Goal: Contribute content

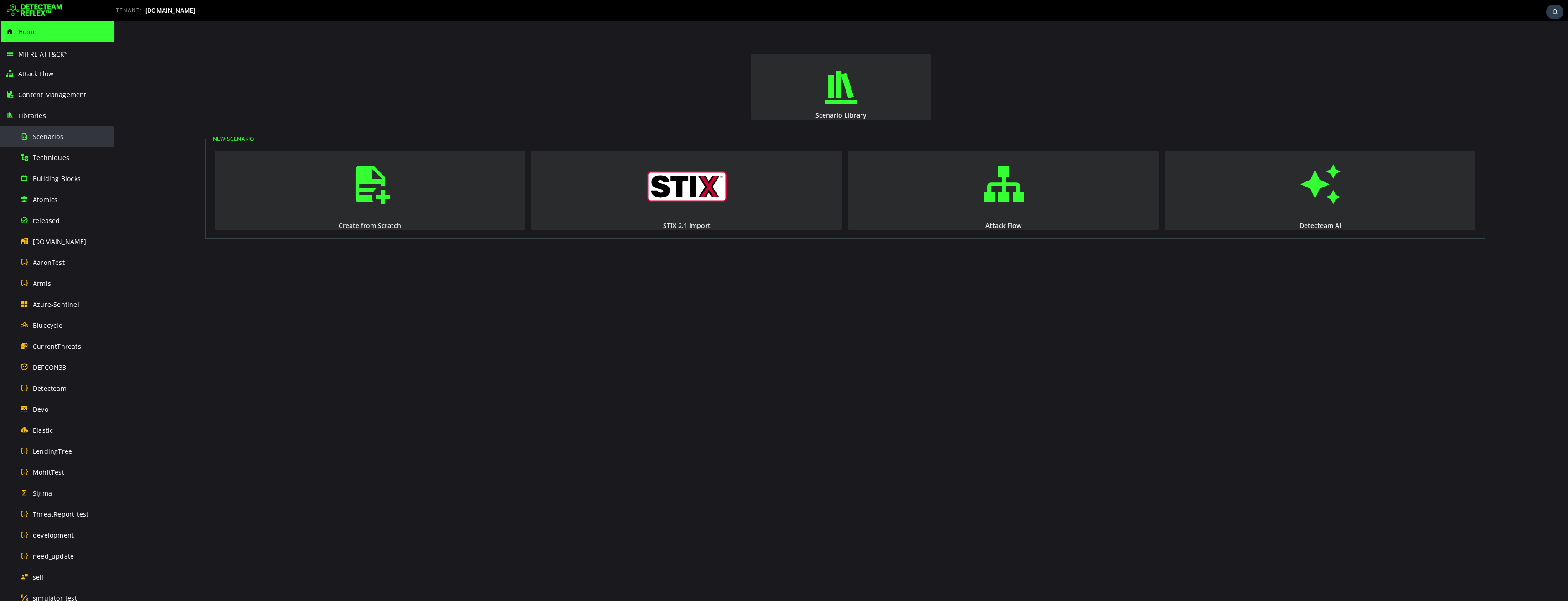
click at [51, 137] on span "Scenarios" at bounding box center [48, 136] width 30 height 9
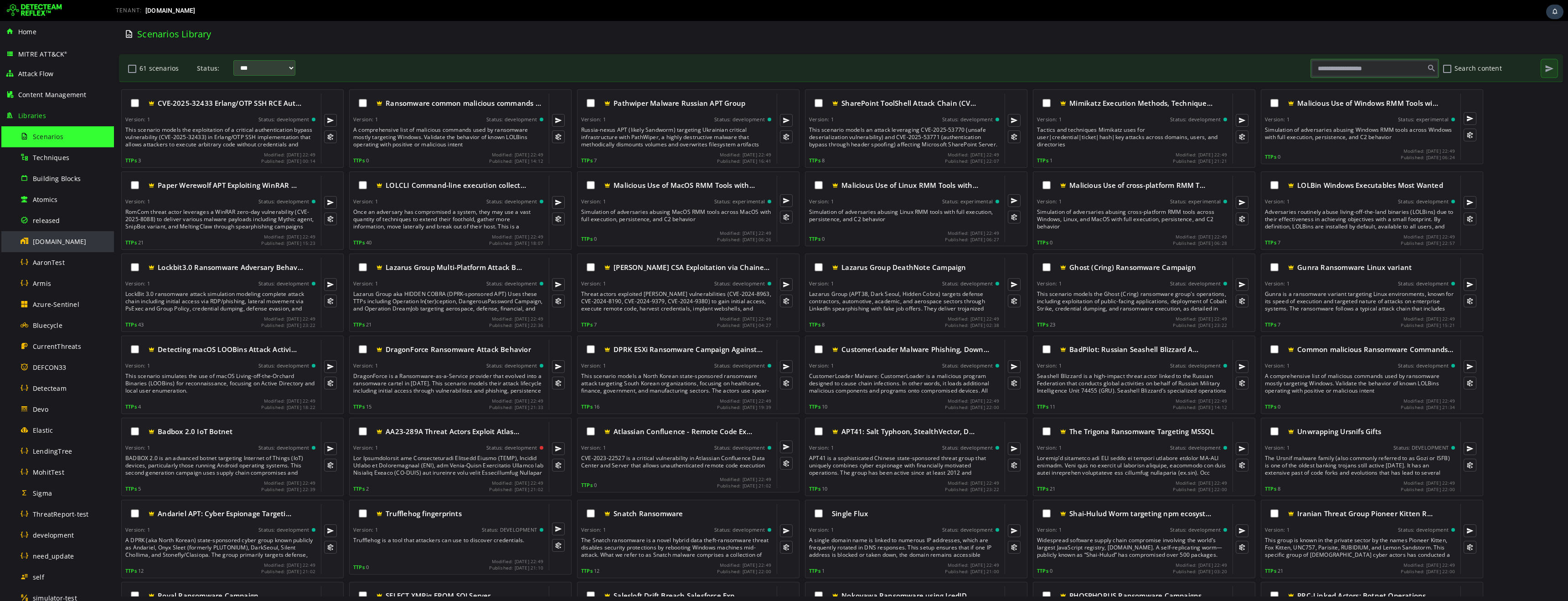
click at [52, 244] on span "[DOMAIN_NAME]" at bounding box center [60, 241] width 54 height 9
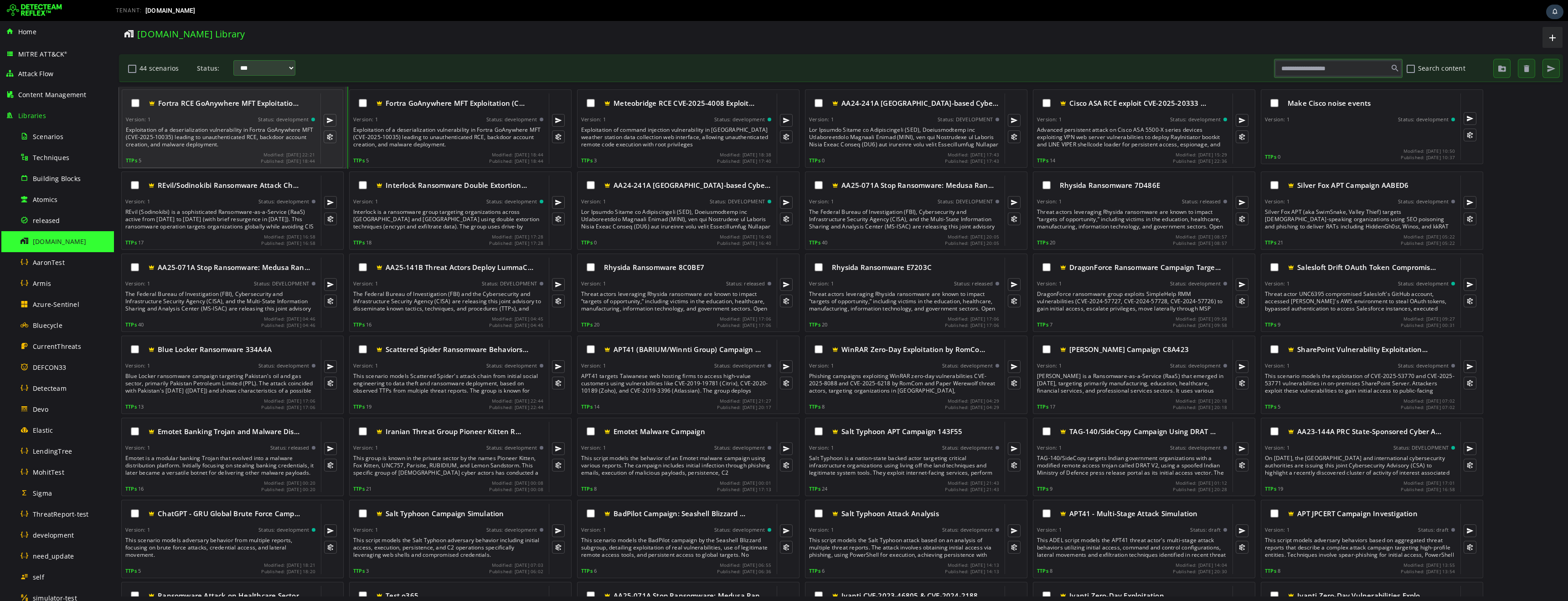
click at [204, 137] on div "Exploitation of a deserialization vulnerability in Fortra GoAnywhere MFT (CVE-2…" at bounding box center [221, 137] width 191 height 22
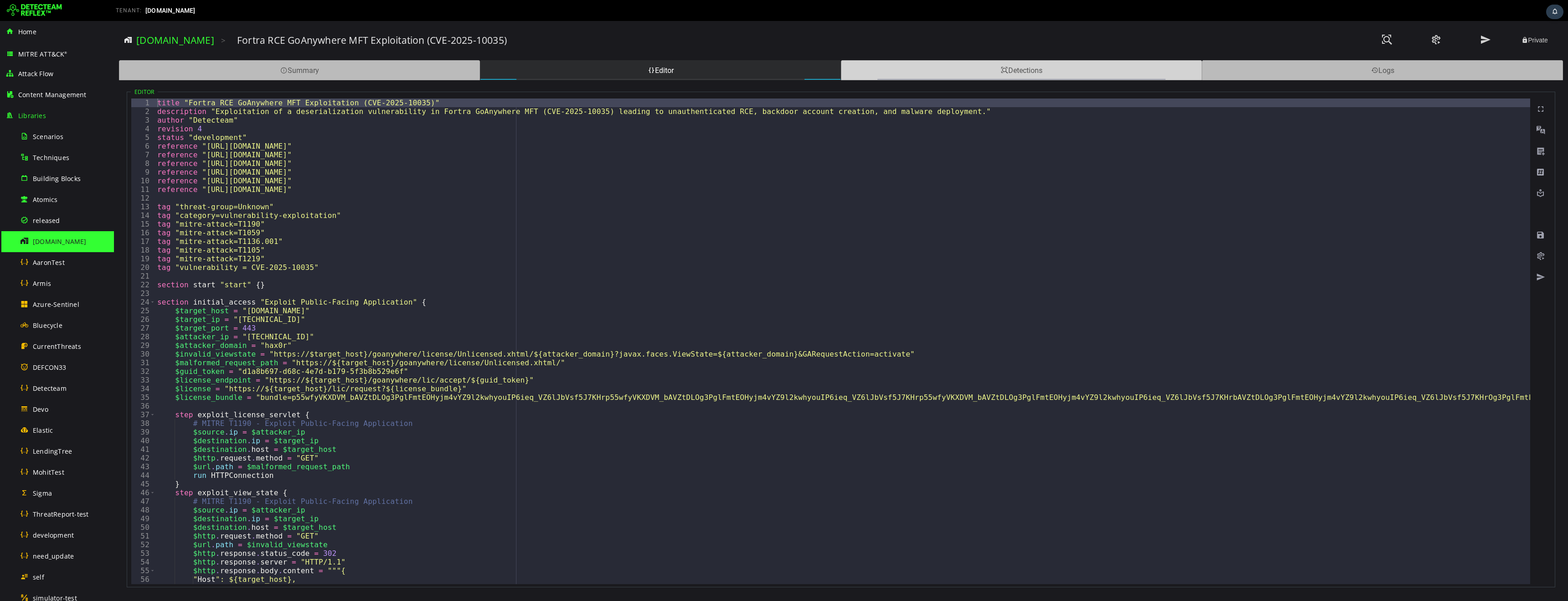
click at [1007, 70] on div "Detections" at bounding box center [1021, 70] width 361 height 20
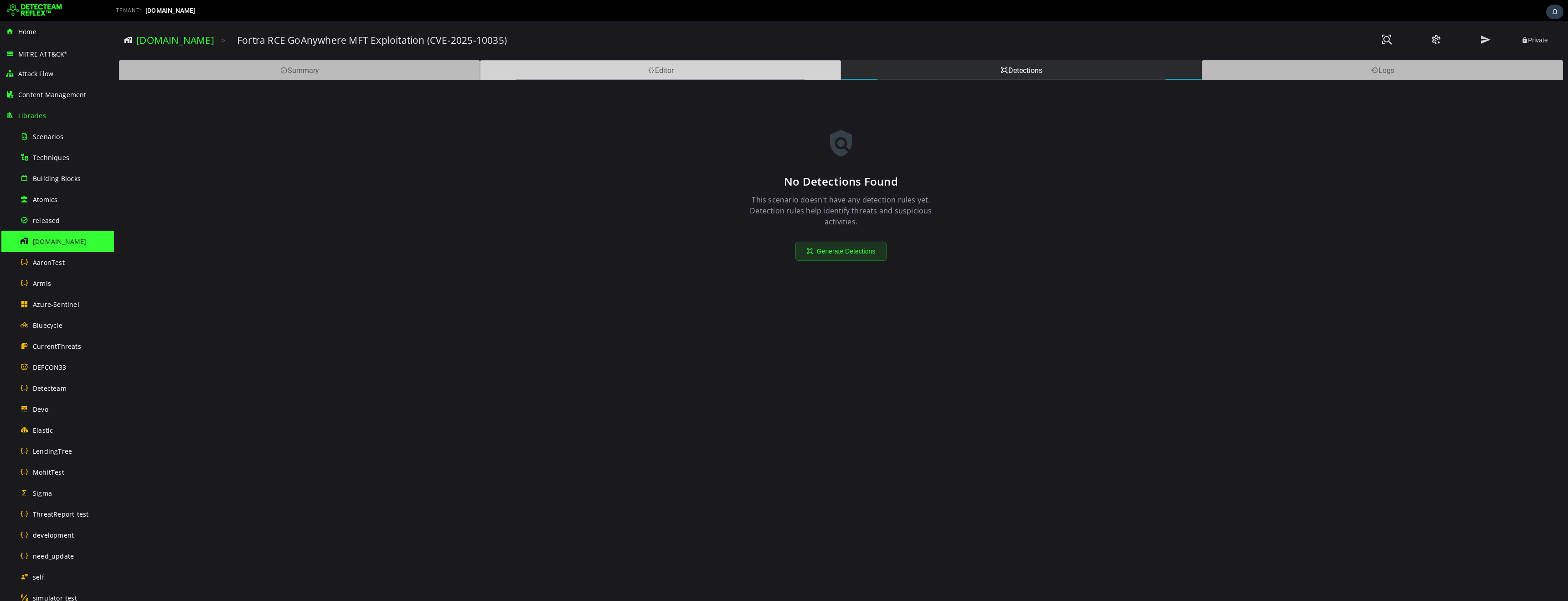
click at [625, 75] on div "Editor" at bounding box center [661, 70] width 361 height 20
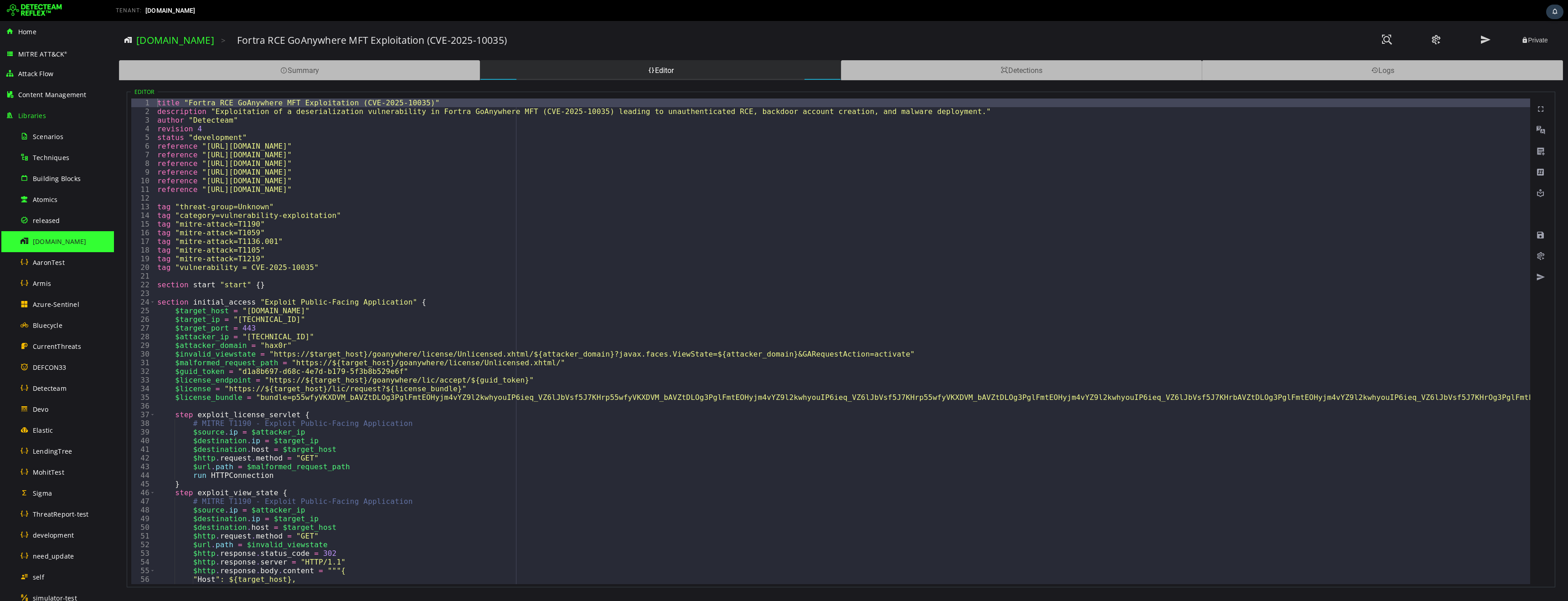
click at [556, 257] on div "title "Fortra RCE GoAnywhere MFT Exploitation (CVE-2025-10035)" description "Ex…" at bounding box center [900, 350] width 1491 height 503
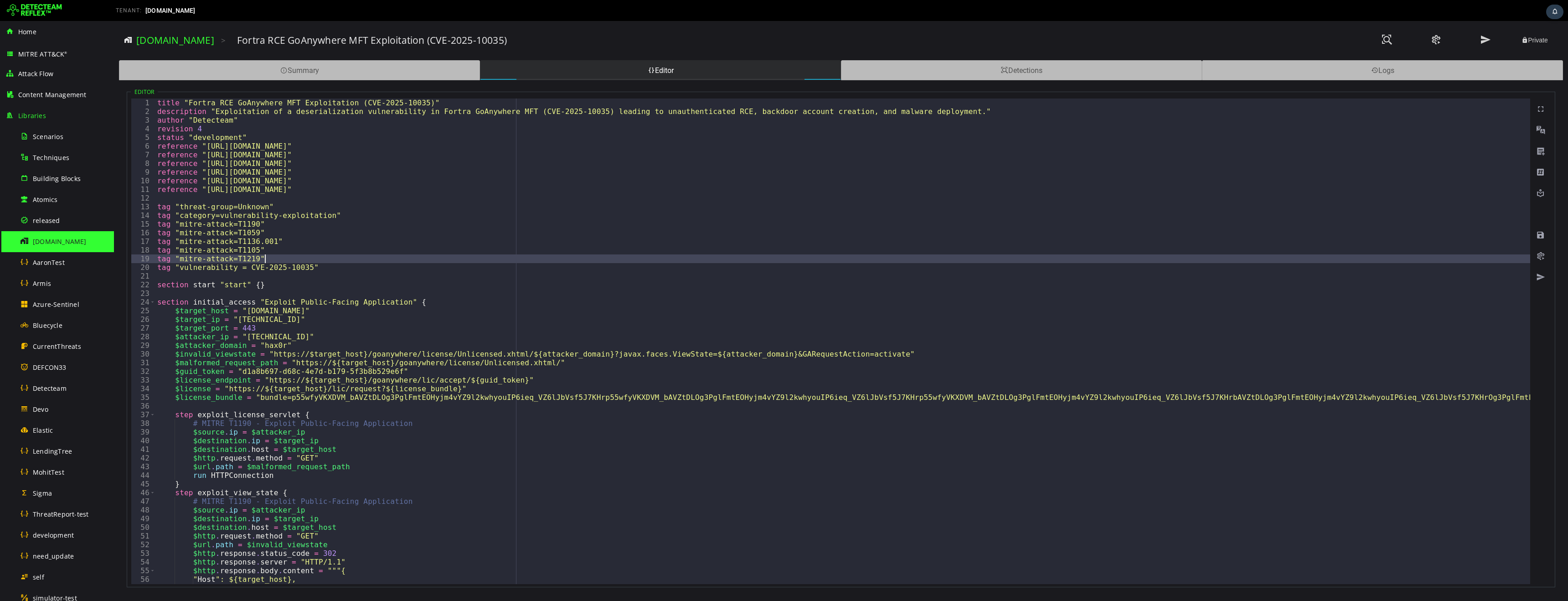
type textarea "**********"
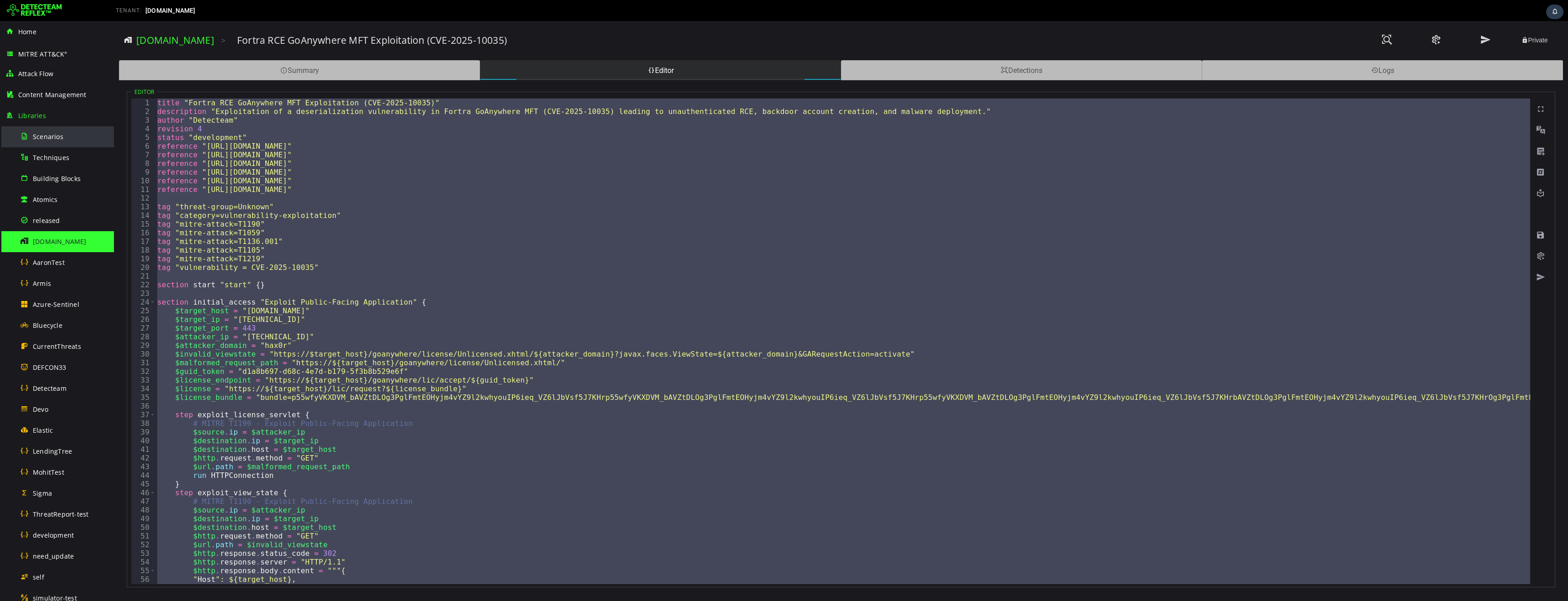
click at [41, 136] on span "Scenarios" at bounding box center [48, 136] width 30 height 9
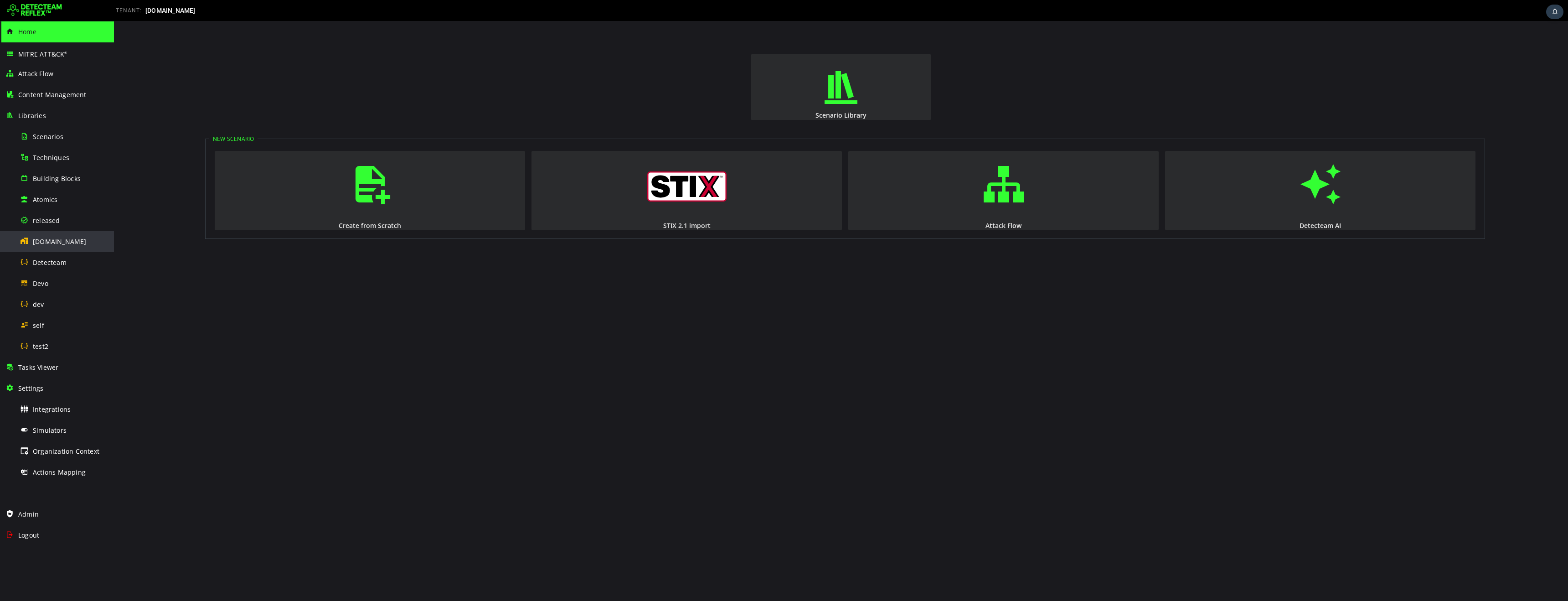
click at [56, 243] on span "detecteam.com" at bounding box center [60, 241] width 54 height 9
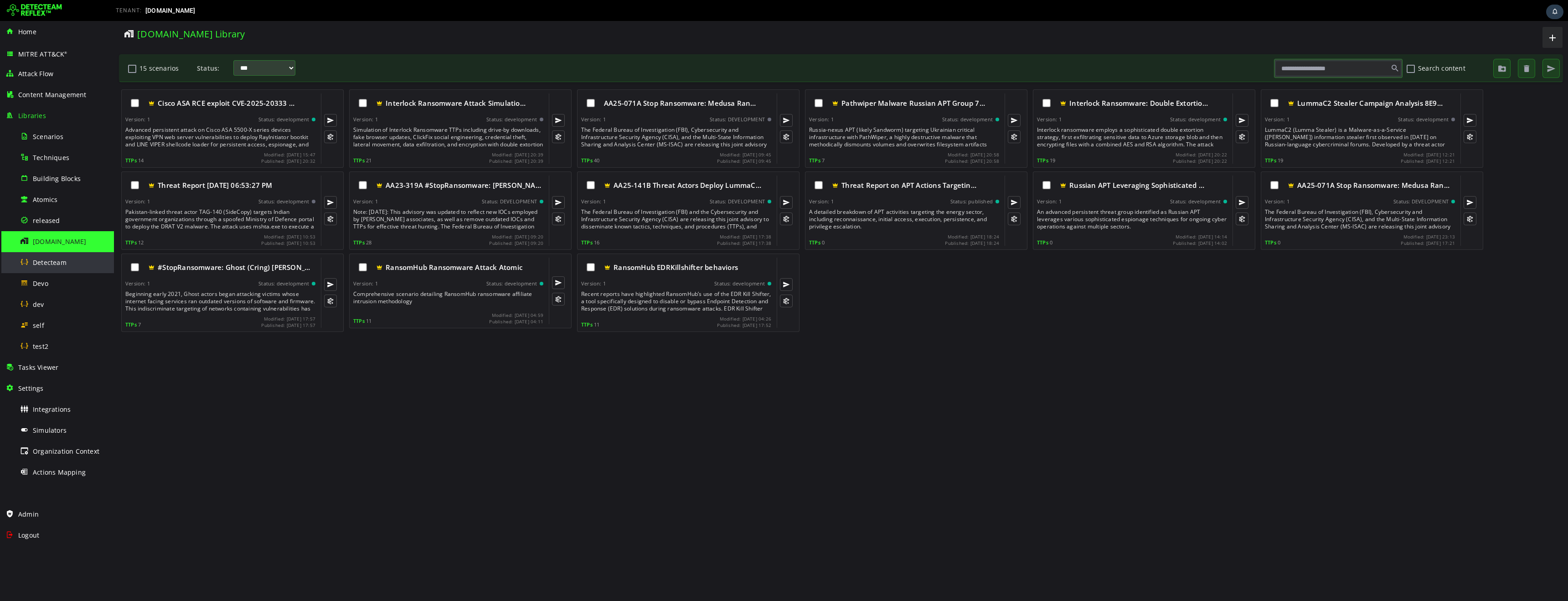
click at [45, 267] on span "Detecteam" at bounding box center [49, 262] width 34 height 9
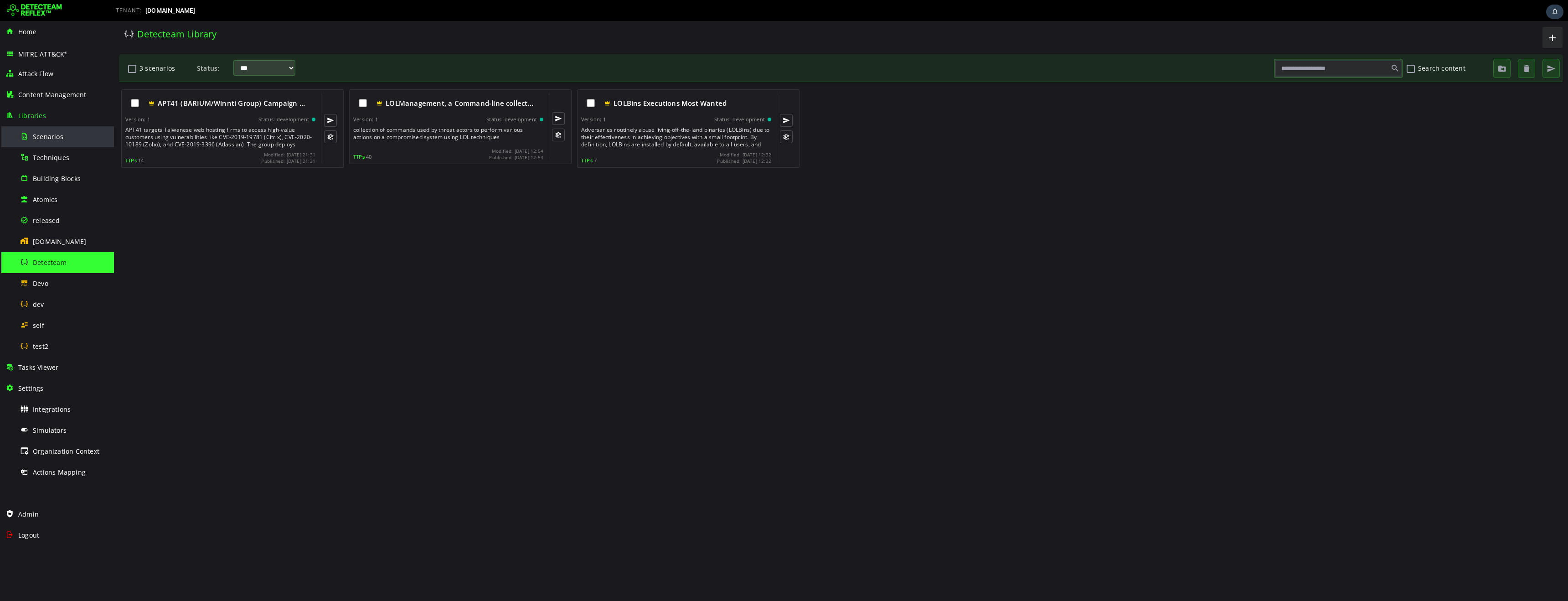
click at [44, 141] on div "Scenarios" at bounding box center [64, 137] width 89 height 21
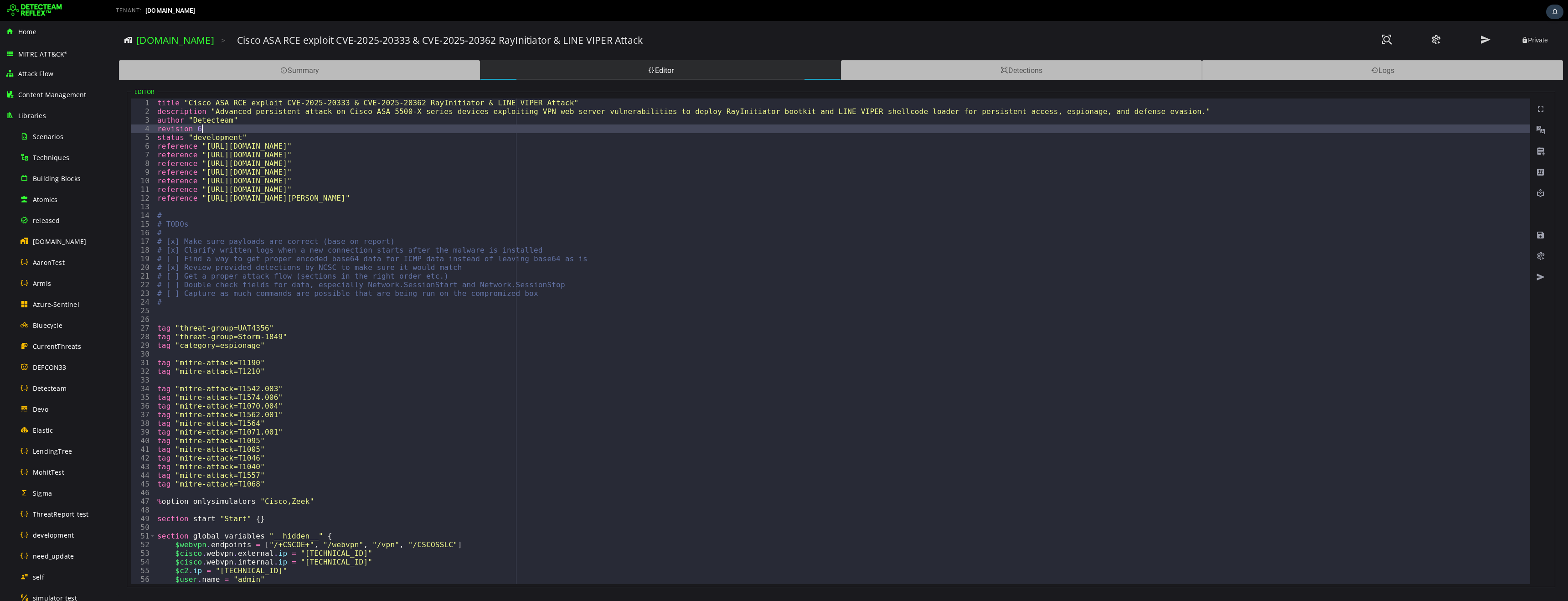
click at [359, 129] on div "title "Cisco ASA RCE exploit CVE-2025-20333 & CVE-2025-20362 RayInitiator & LIN…" at bounding box center [842, 350] width 1374 height 503
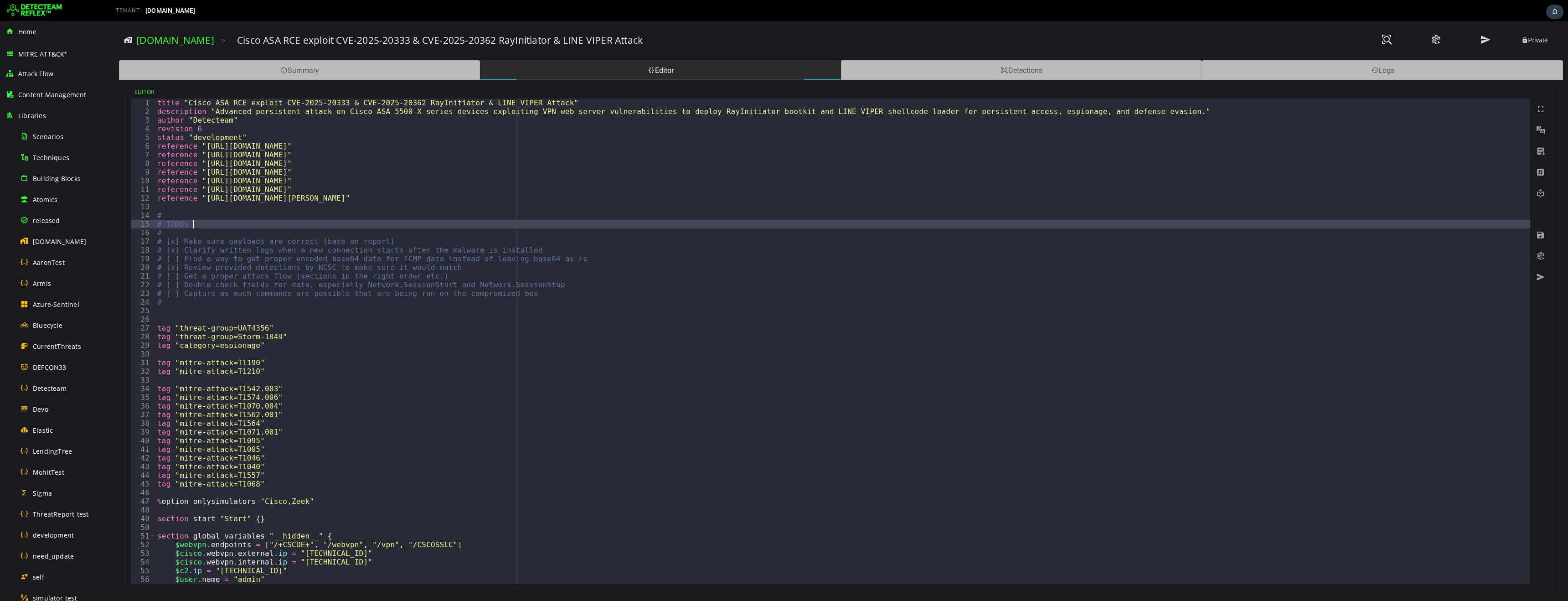
click at [338, 225] on div "title "Cisco ASA RCE exploit CVE-2025-20333 & CVE-2025-20362 RayInitiator & LIN…" at bounding box center [842, 350] width 1374 height 503
click at [312, 135] on div "title "Cisco ASA RCE exploit CVE-2025-20333 & CVE-2025-20362 RayInitiator & LIN…" at bounding box center [842, 350] width 1374 height 503
type textarea "**********"
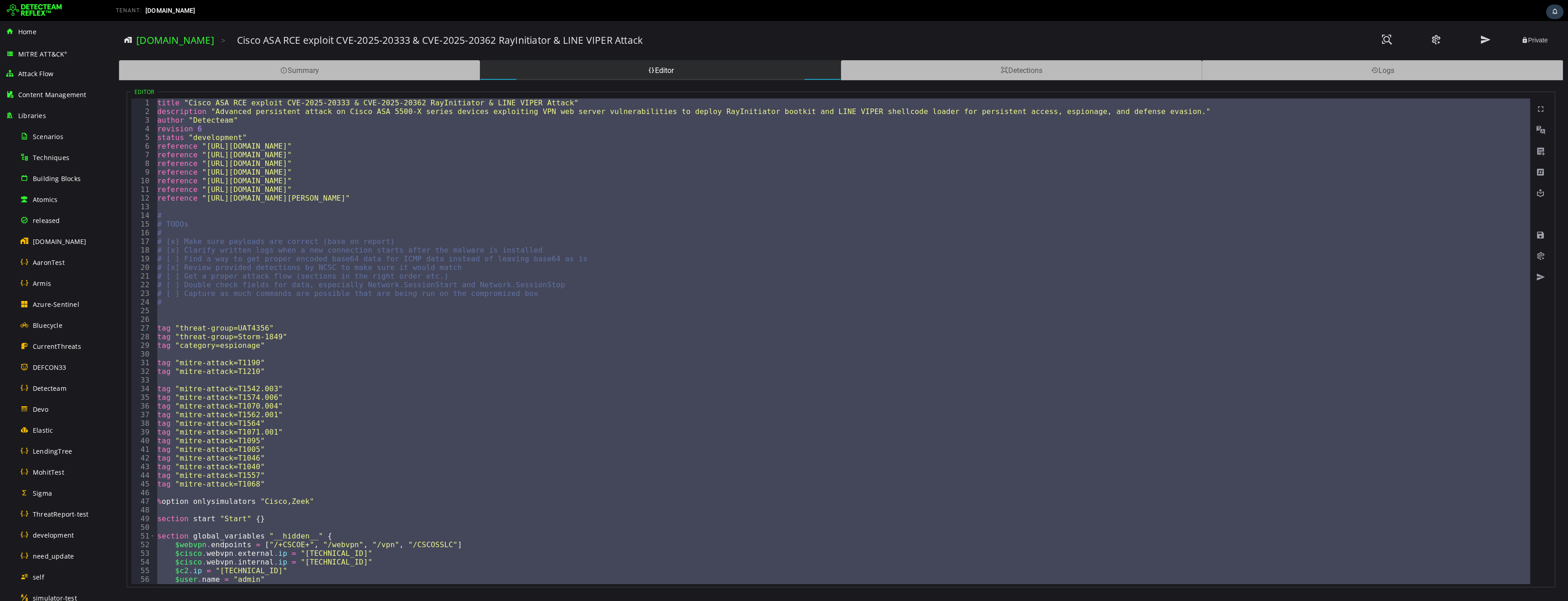
click at [303, 216] on div "title "Cisco ASA RCE exploit CVE-2025-20333 & CVE-2025-20362 RayInitiator & LIN…" at bounding box center [842, 350] width 1374 height 503
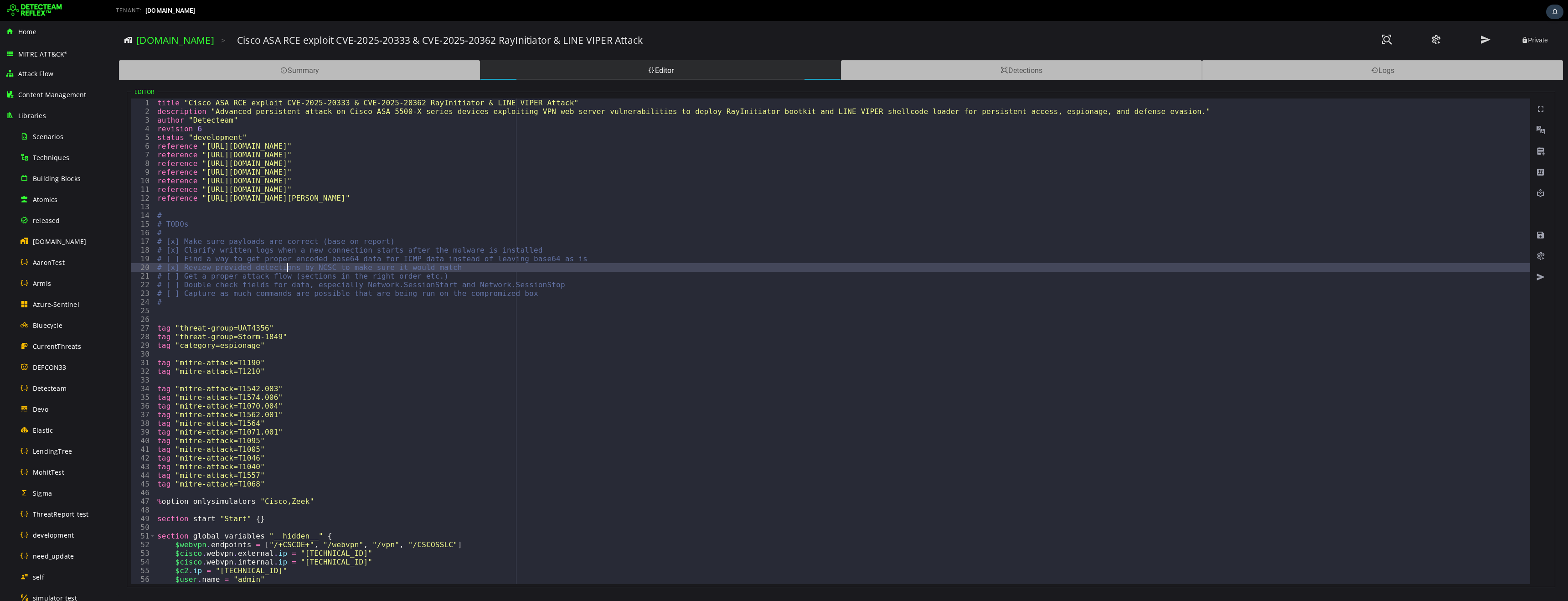
click at [287, 267] on div "title "Cisco ASA RCE exploit CVE-2025-20333 & CVE-2025-20362 RayInitiator & LIN…" at bounding box center [842, 350] width 1374 height 503
click at [286, 249] on div "title "Cisco ASA RCE exploit CVE-2025-20333 & CVE-2025-20362 RayInitiator & LIN…" at bounding box center [842, 350] width 1374 height 503
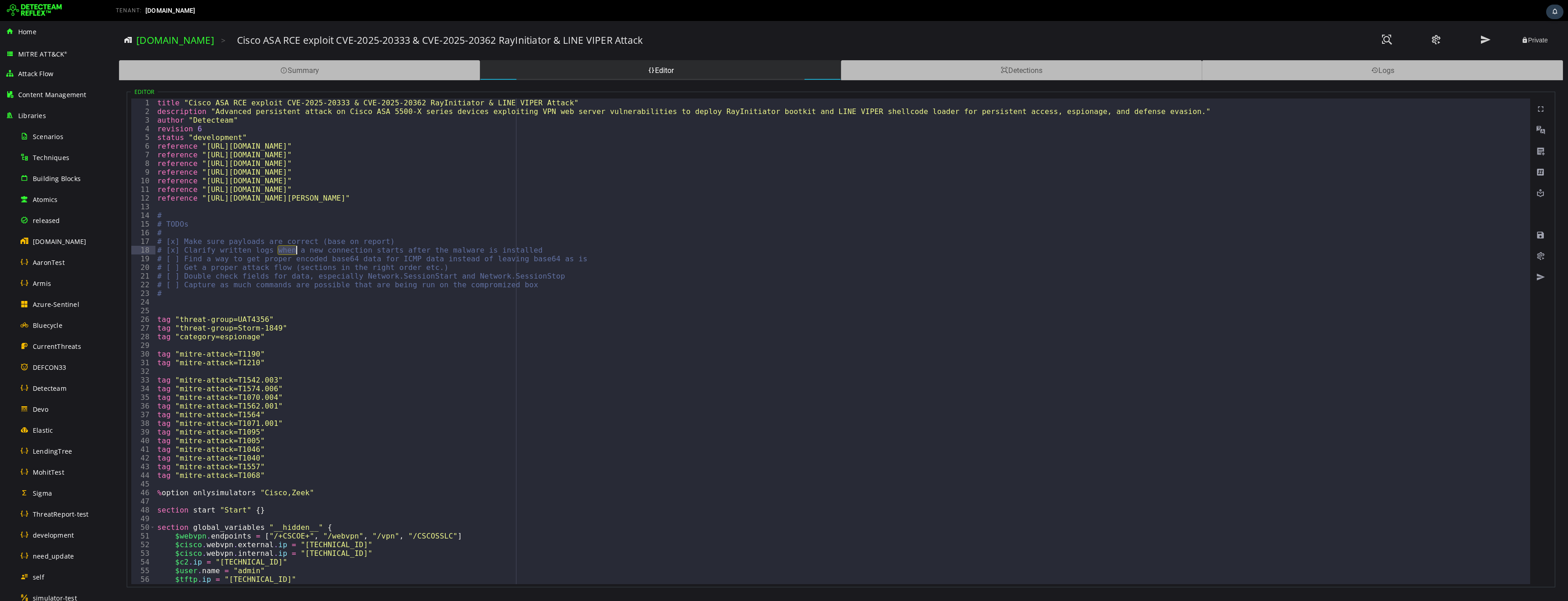
click at [286, 249] on div "title "Cisco ASA RCE exploit CVE-2025-20333 & CVE-2025-20362 RayInitiator & LIN…" at bounding box center [842, 350] width 1374 height 503
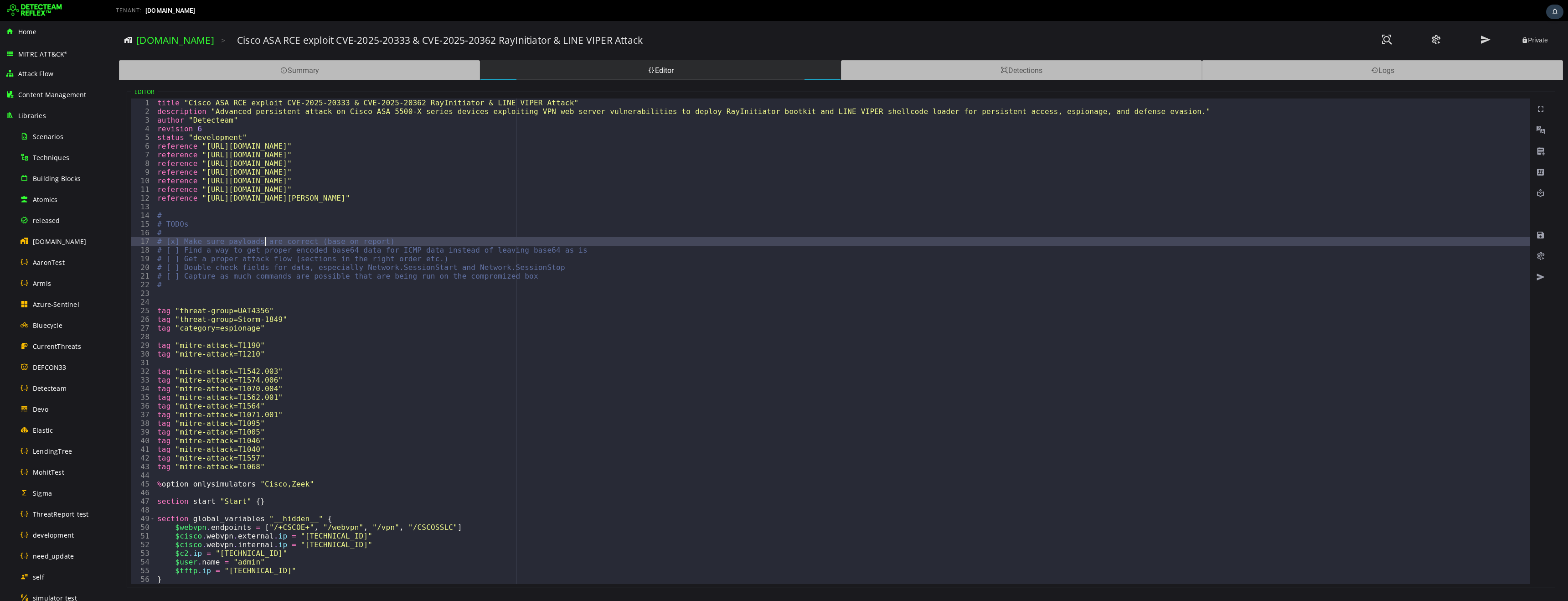
click at [265, 240] on div "title "Cisco ASA RCE exploit CVE-2025-20333 & CVE-2025-20362 RayInitiator & LIN…" at bounding box center [842, 350] width 1374 height 503
type textarea "**********"
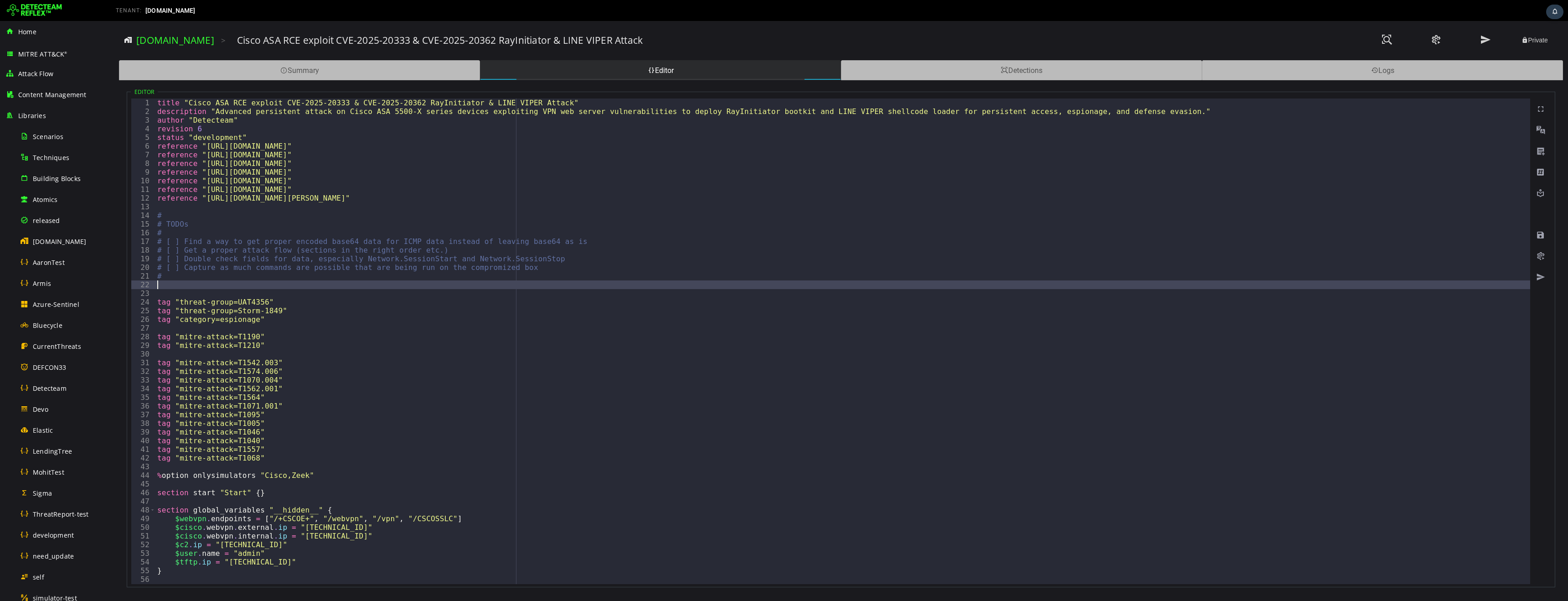
click at [380, 284] on div "title "Cisco ASA RCE exploit CVE-2025-20333 & CVE-2025-20362 RayInitiator & LIN…" at bounding box center [842, 350] width 1374 height 503
type textarea "*"
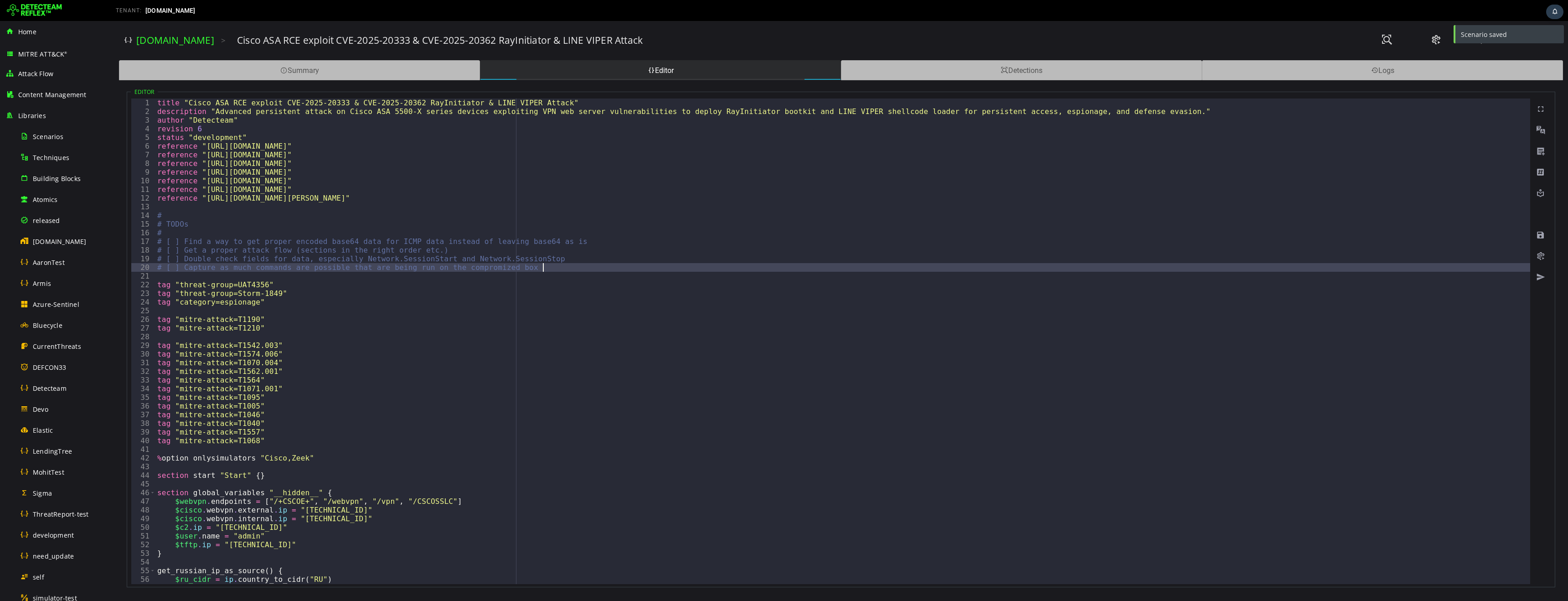
type textarea "*"
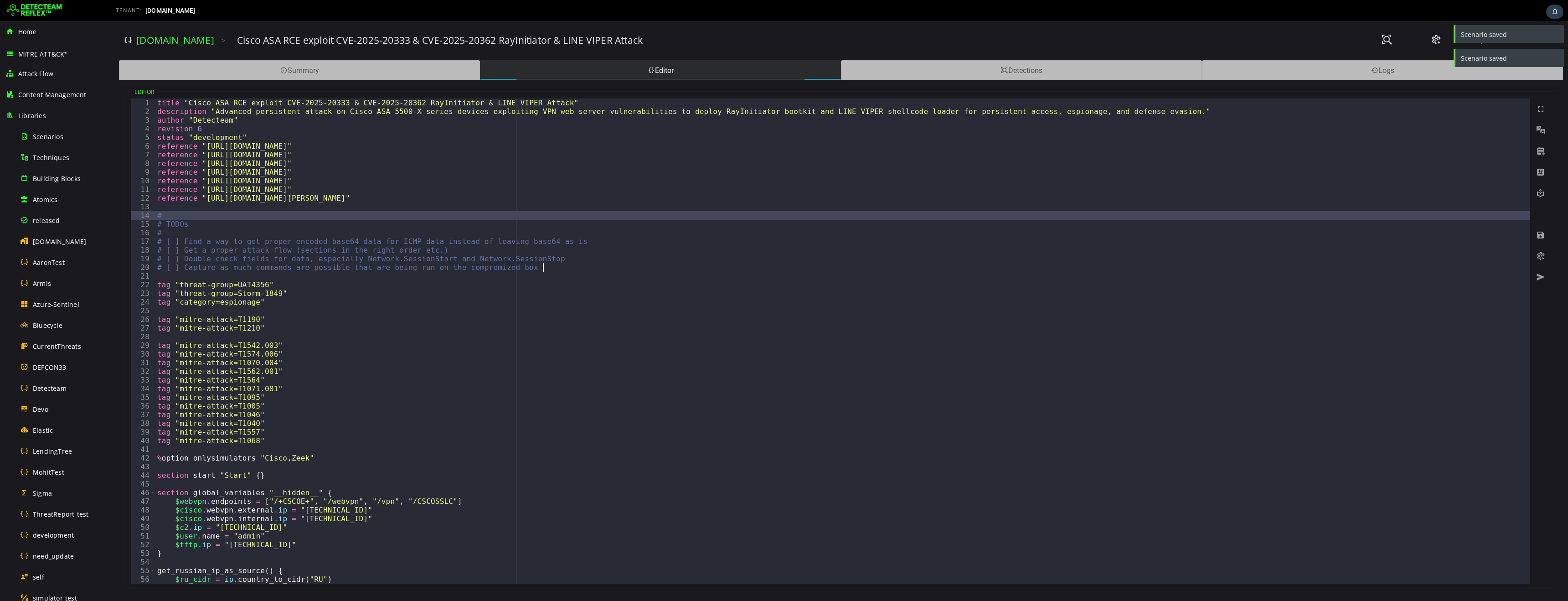
click at [461, 215] on div "title "Cisco ASA RCE exploit CVE-2025-20333 & CVE-2025-20362 RayInitiator & LIN…" at bounding box center [842, 350] width 1374 height 503
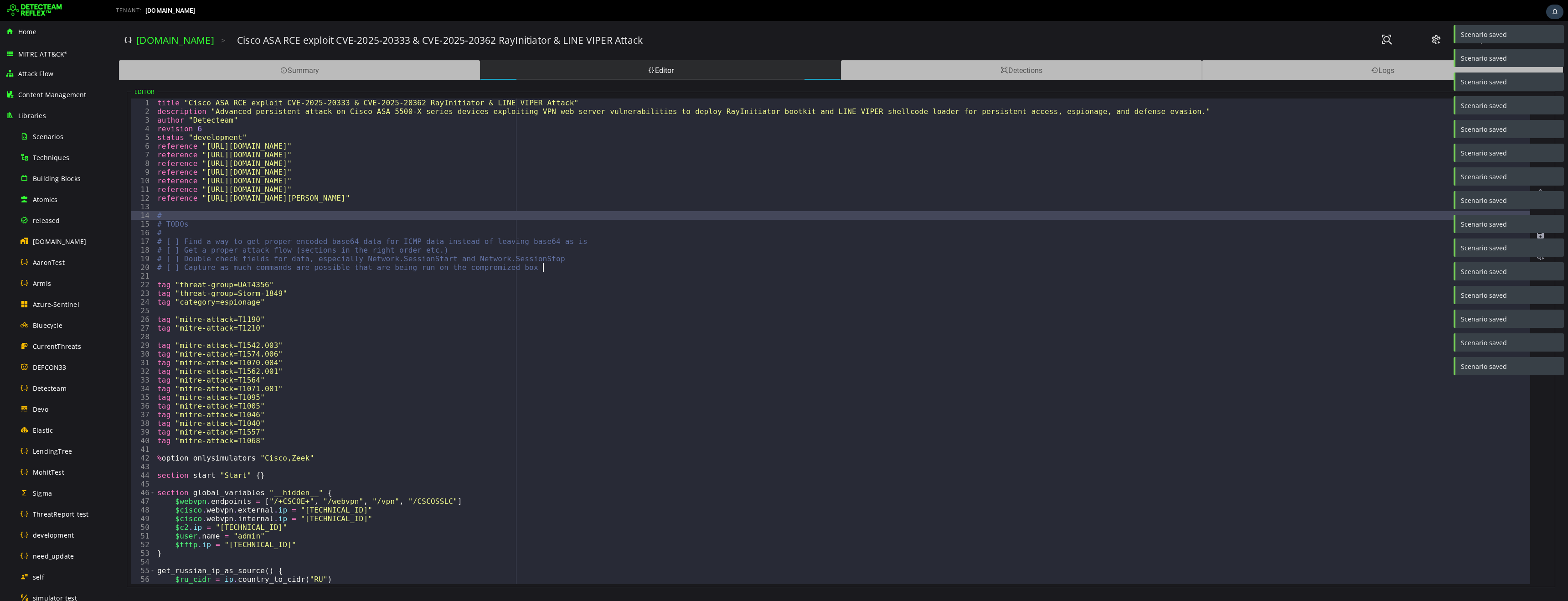
click at [348, 234] on div "title "Cisco ASA RCE exploit CVE-2025-20333 & CVE-2025-20362 RayInitiator & LIN…" at bounding box center [842, 350] width 1374 height 503
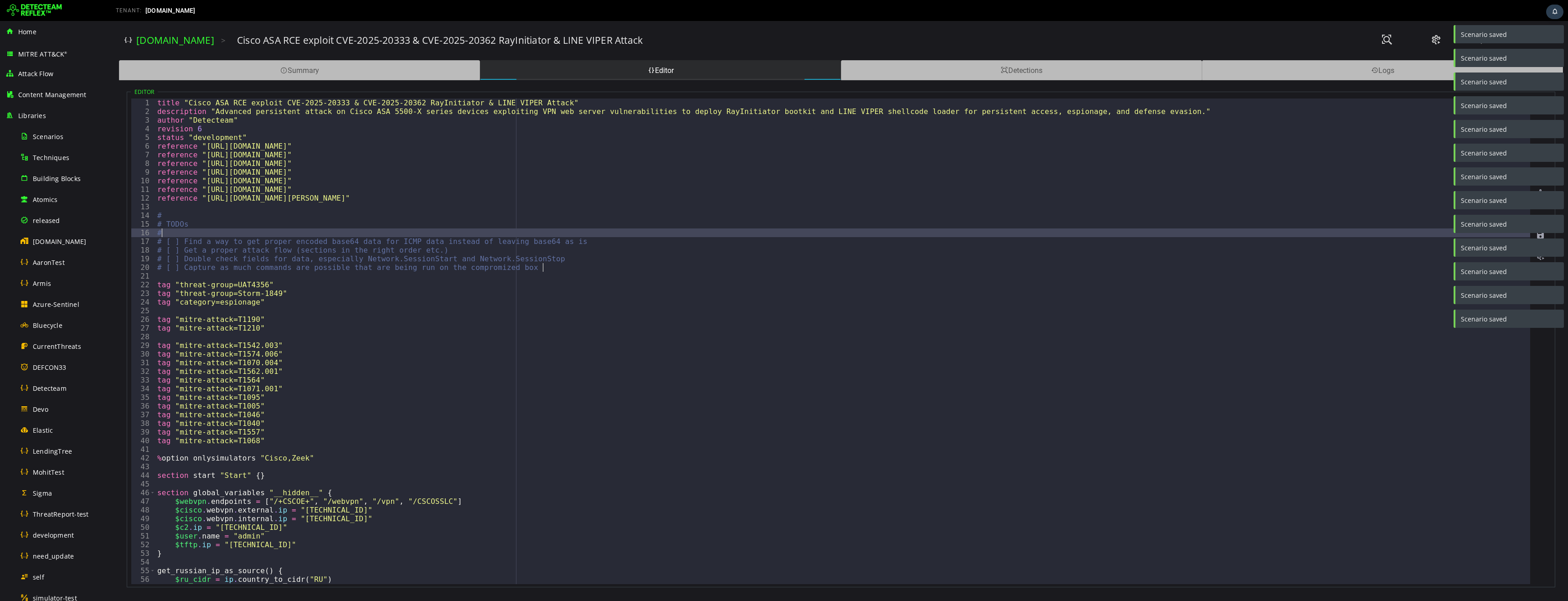
click at [197, 214] on div "title "Cisco ASA RCE exploit CVE-2025-20333 & CVE-2025-20362 RayInitiator & LIN…" at bounding box center [842, 350] width 1374 height 503
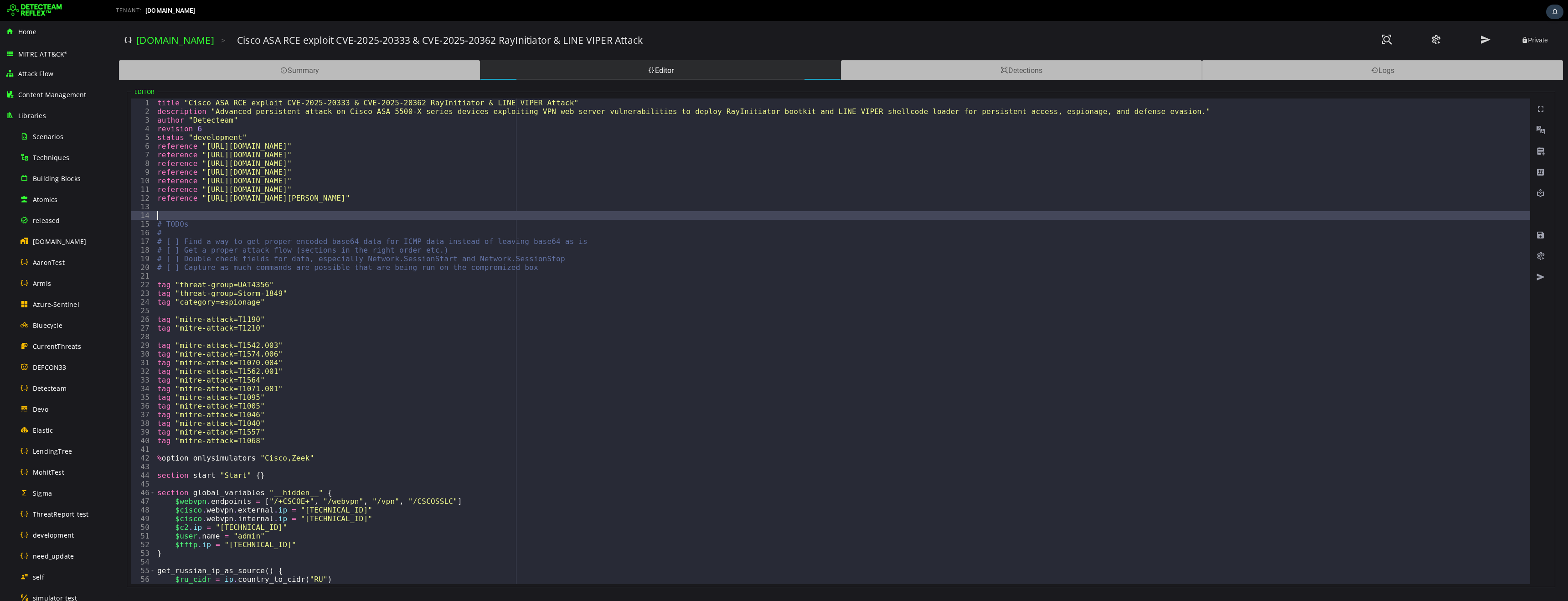
click at [339, 261] on div "title "Cisco ASA RCE exploit CVE-2025-20333 & CVE-2025-20362 RayInitiator & LIN…" at bounding box center [842, 350] width 1374 height 503
type textarea "**********"
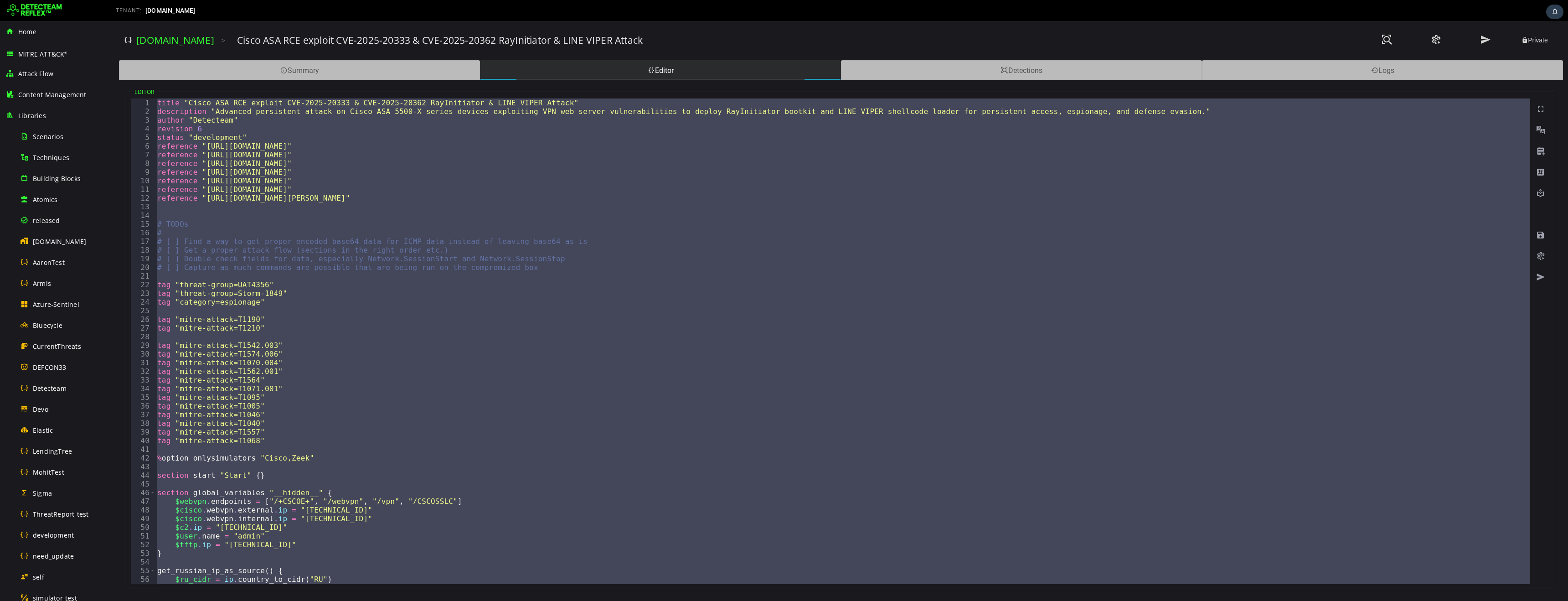
click at [201, 128] on div "title "Cisco ASA RCE exploit CVE-2025-20333 & CVE-2025-20362 RayInitiator & LIN…" at bounding box center [842, 350] width 1374 height 503
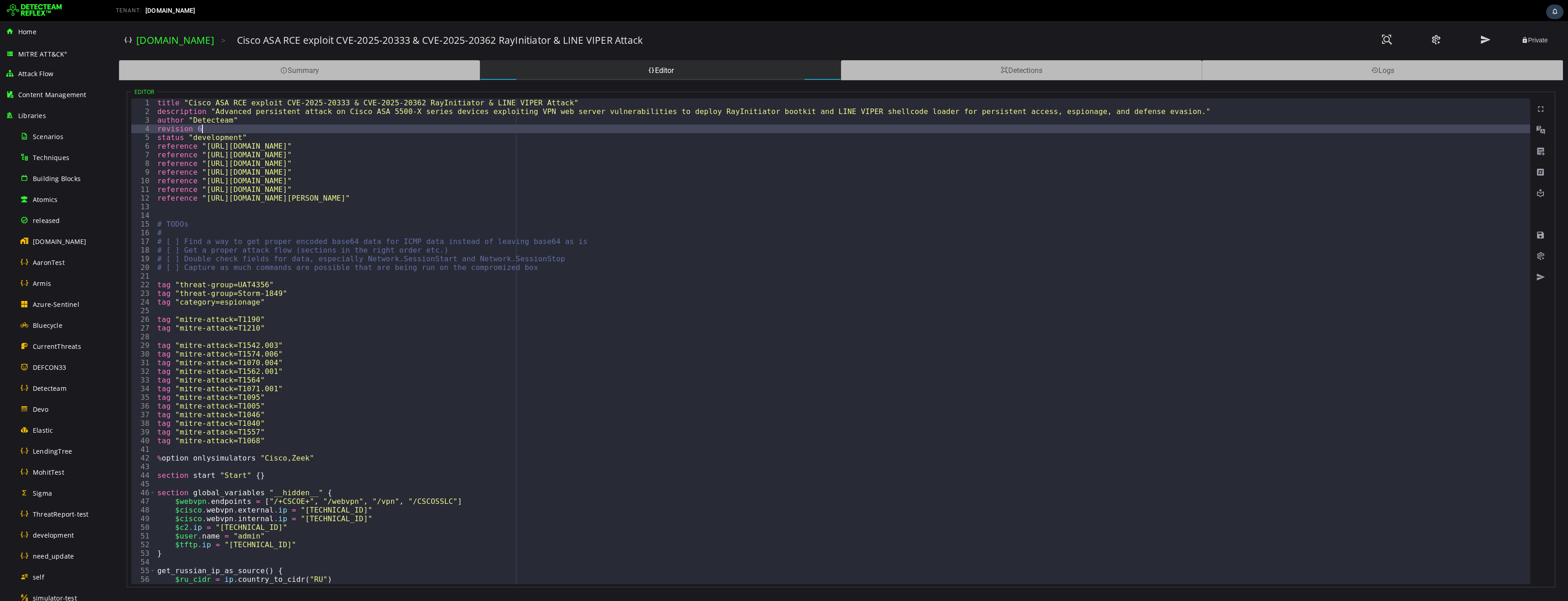
click at [212, 138] on div "title "Cisco ASA RCE exploit CVE-2025-20333 & CVE-2025-20362 RayInitiator & LIN…" at bounding box center [842, 350] width 1374 height 503
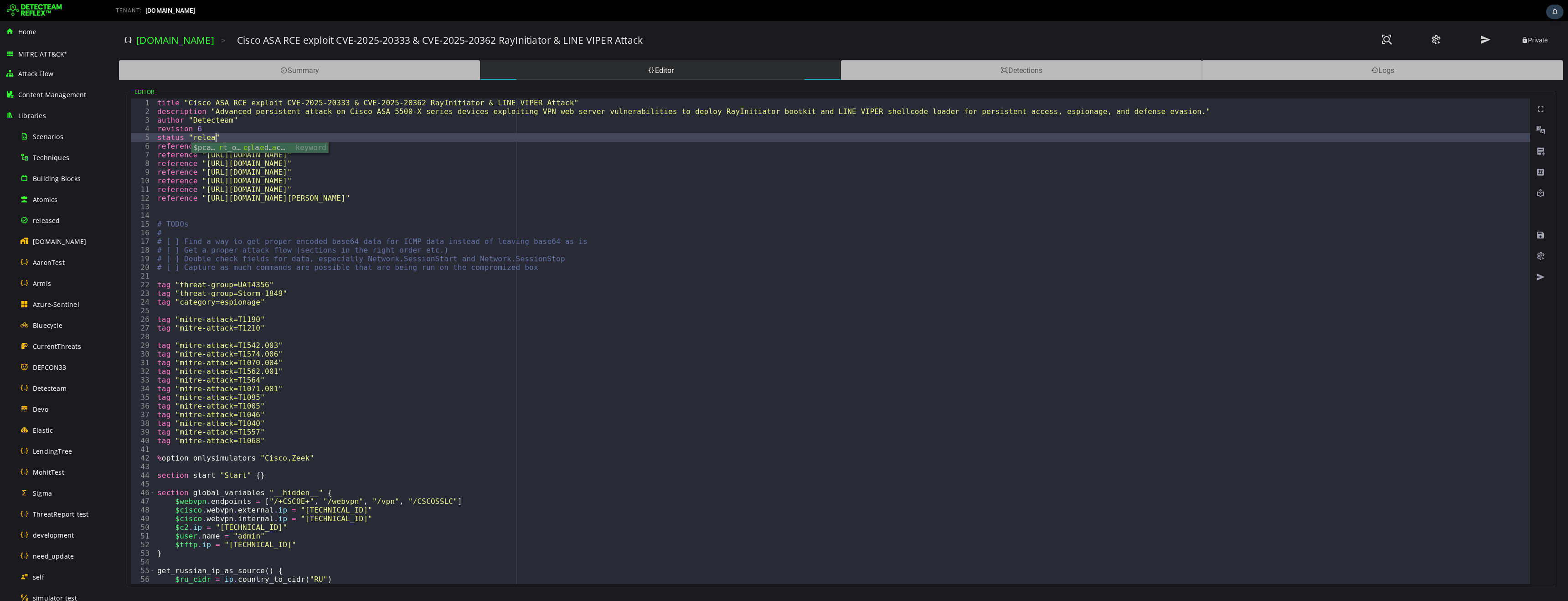
scroll to position [0, 3]
click at [304, 128] on div "title "Cisco ASA RCE exploit CVE-2025-20333 & CVE-2025-20362 RayInitiator & LIN…" at bounding box center [842, 350] width 1374 height 503
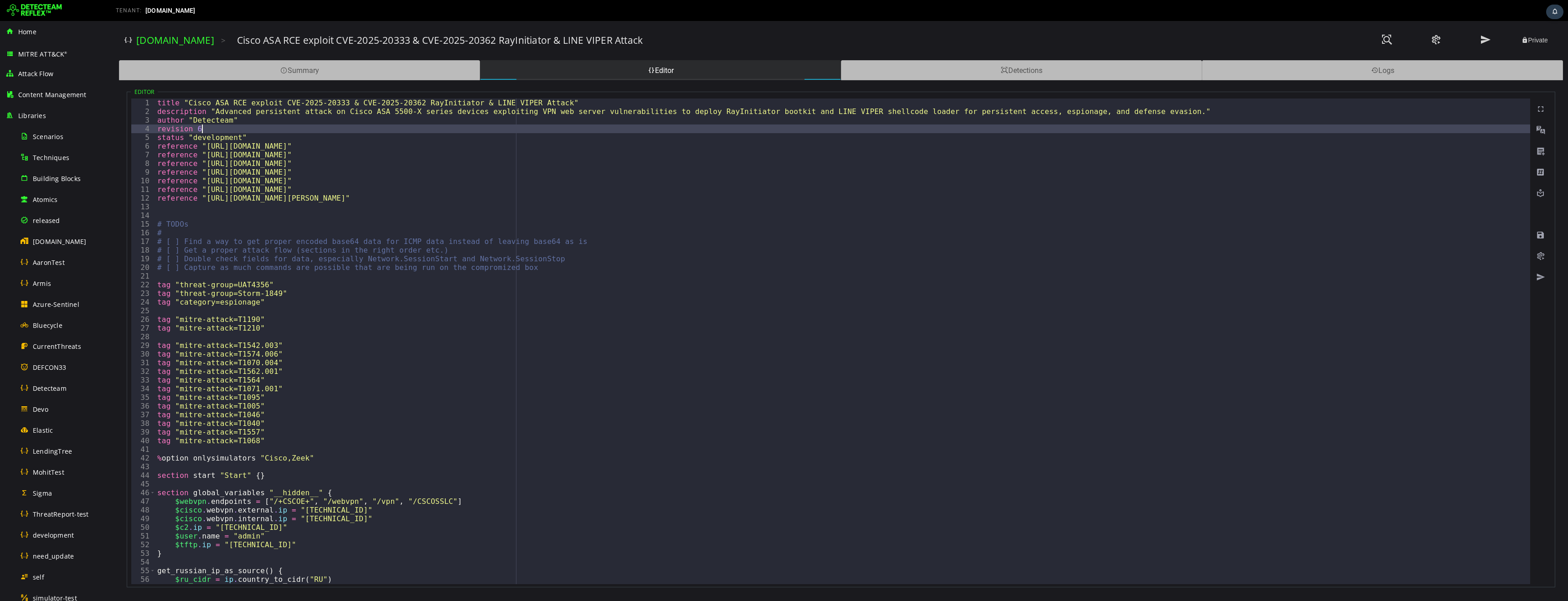
click at [385, 125] on div "title "Cisco ASA RCE exploit CVE-2025-20333 & CVE-2025-20362 RayInitiator & LIN…" at bounding box center [842, 350] width 1374 height 503
click at [1541, 236] on span at bounding box center [1540, 235] width 9 height 9
type textarea "*"
click at [413, 231] on div "title "Cisco ASA RCE exploit CVE-2025-20333 & CVE-2025-20362 RayInitiator & LIN…" at bounding box center [842, 350] width 1374 height 503
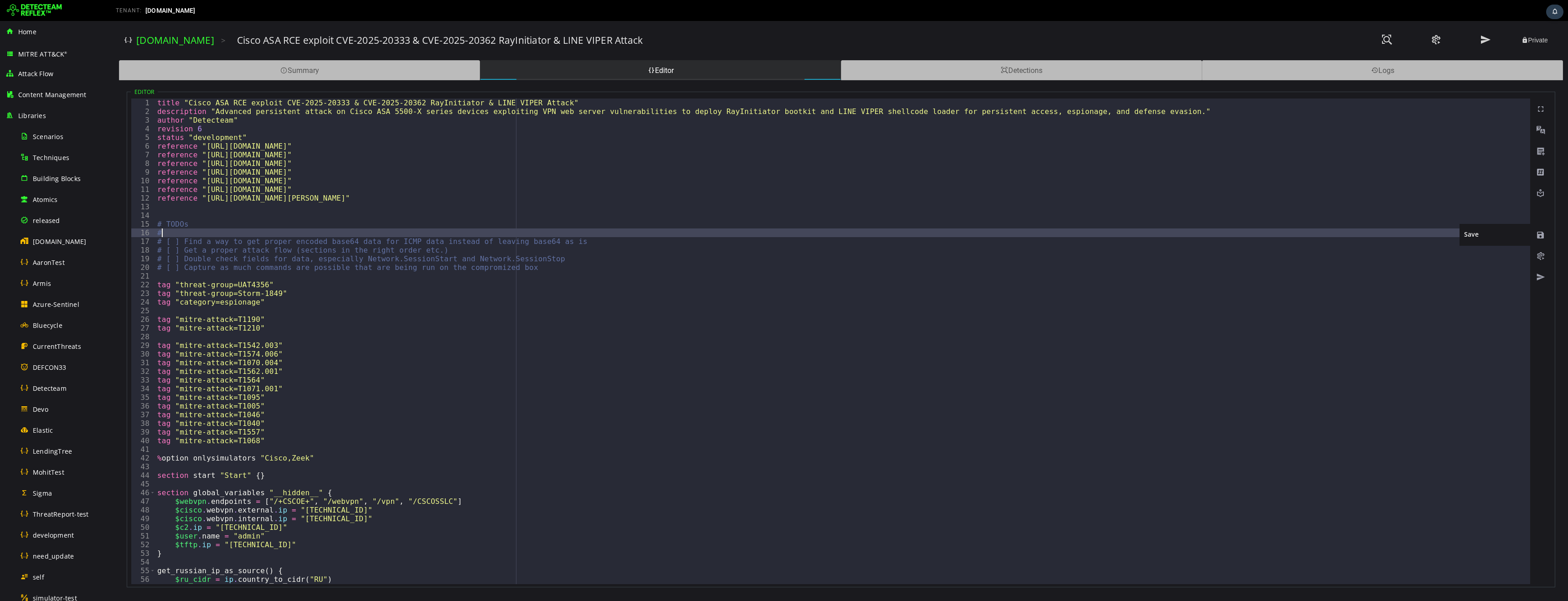
click at [1541, 235] on span at bounding box center [1540, 235] width 9 height 9
click at [40, 9] on img at bounding box center [34, 10] width 55 height 14
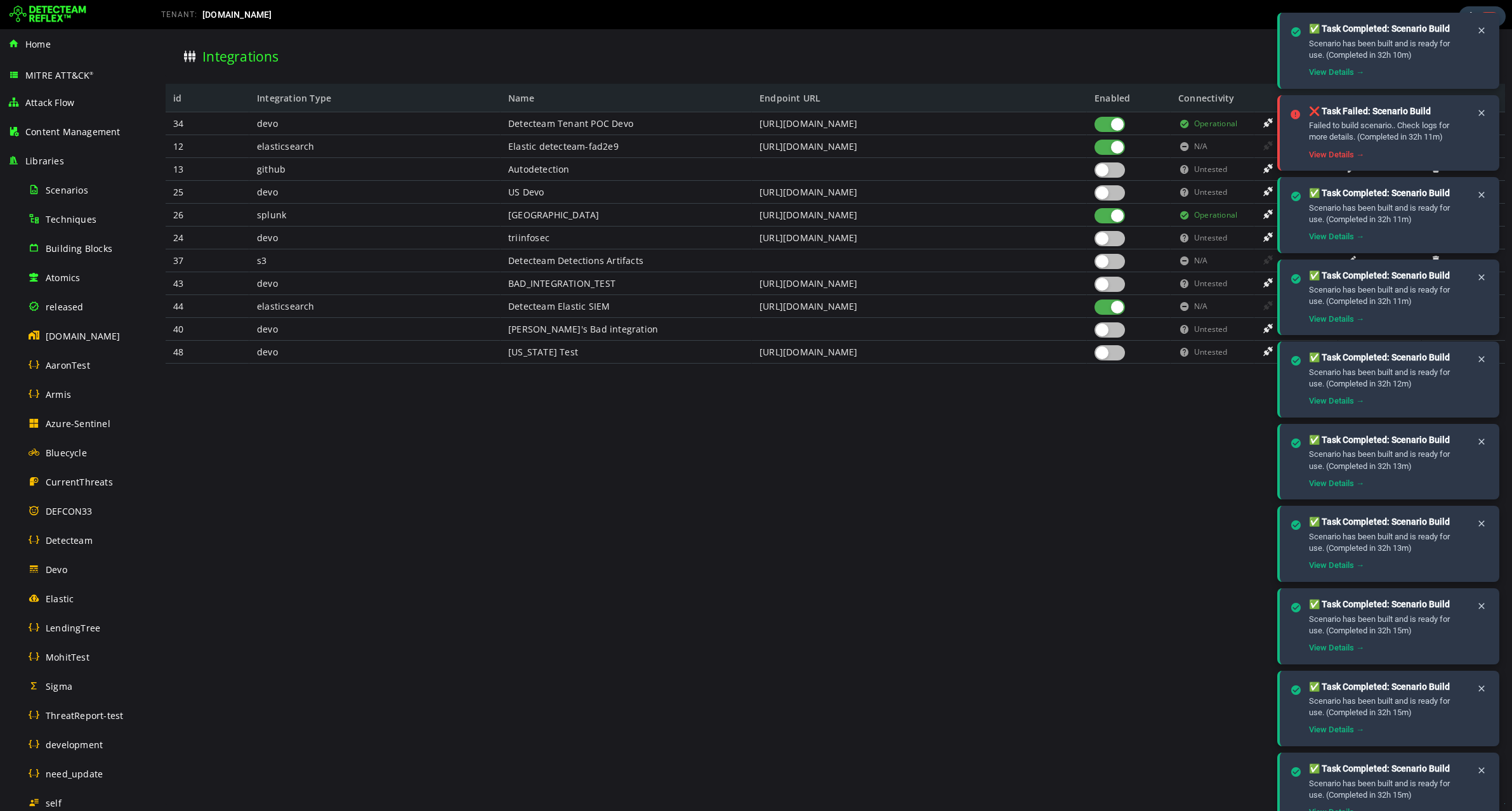
scroll to position [416, 0]
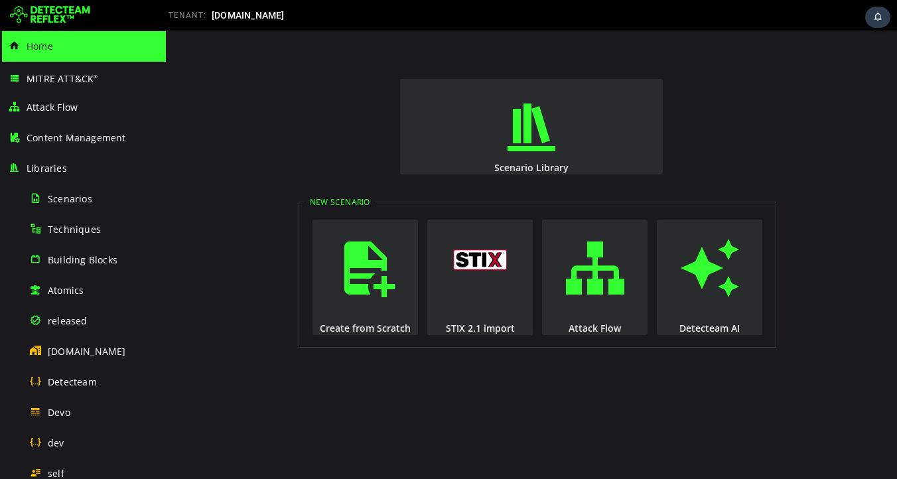
click at [278, 79] on div "Scenario Library New Scenario Create from Scratch STIX 2.1 import Attack Flow D…" at bounding box center [531, 255] width 731 height 449
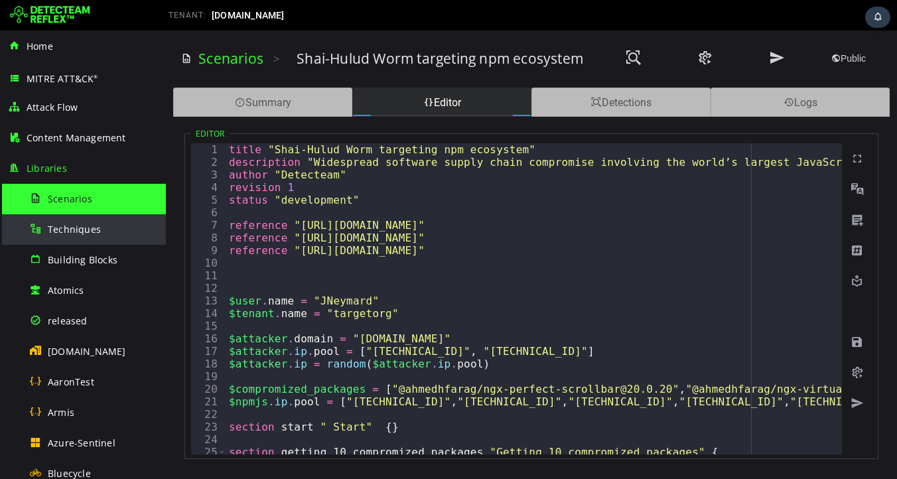
click at [68, 231] on span "Techniques" at bounding box center [74, 229] width 53 height 13
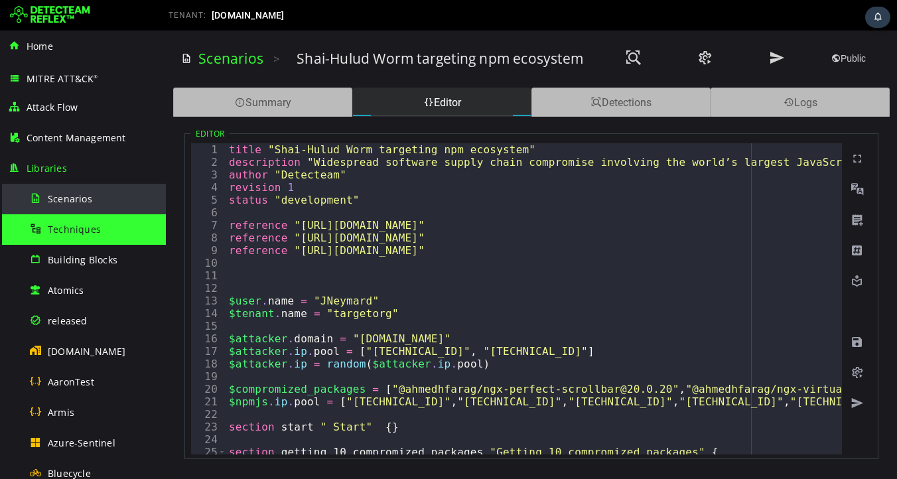
click at [64, 197] on span "Scenarios" at bounding box center [70, 198] width 44 height 13
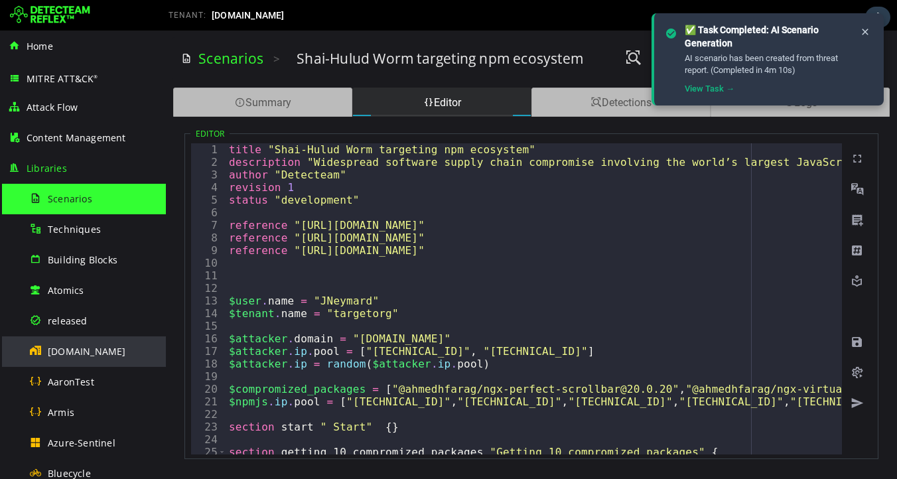
click at [84, 353] on span "[DOMAIN_NAME]" at bounding box center [87, 351] width 78 height 13
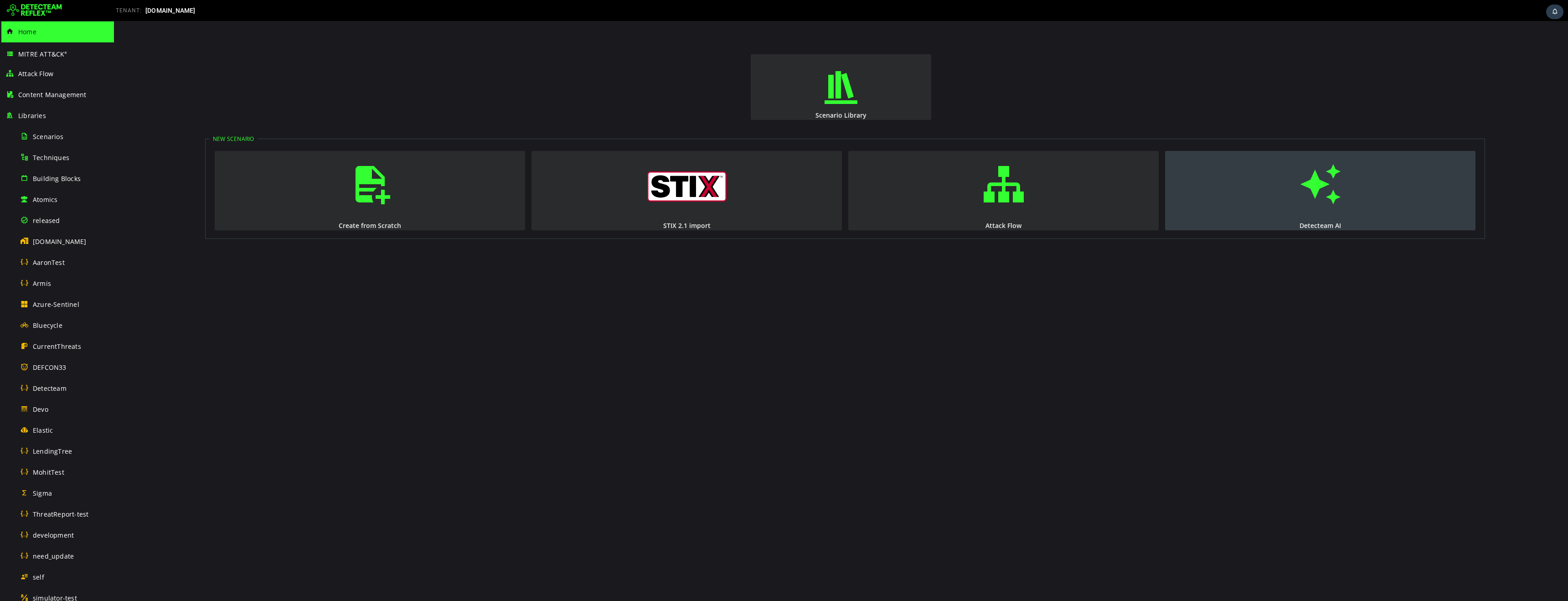
click at [1316, 188] on span "button" at bounding box center [1320, 184] width 9 height 62
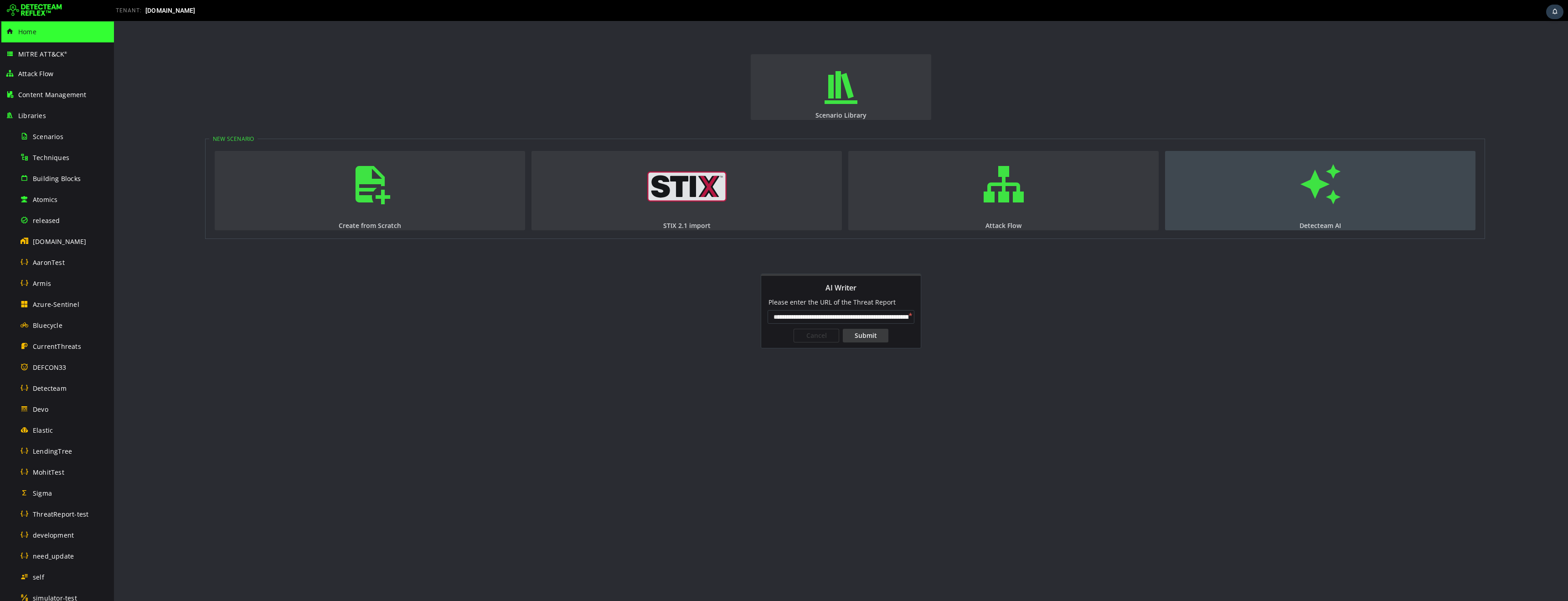
scroll to position [0, 264]
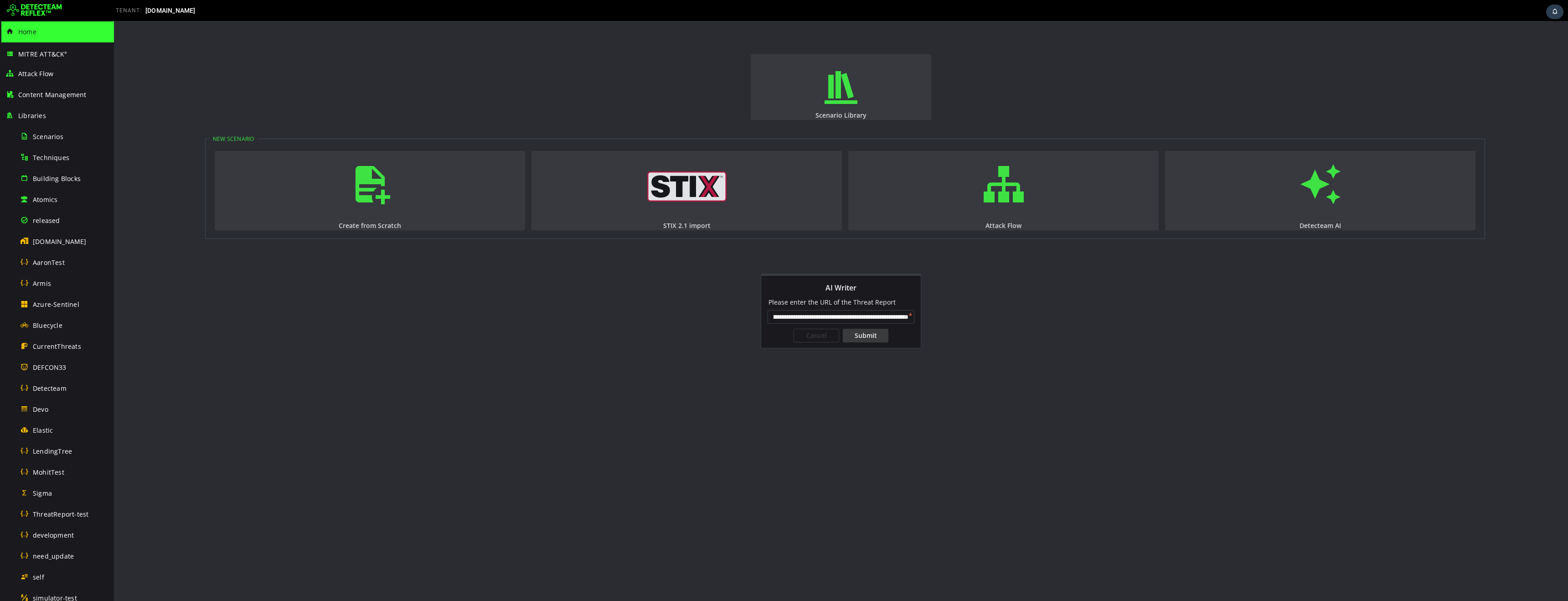
type input "**********"
click at [868, 338] on div "Submit" at bounding box center [865, 335] width 45 height 14
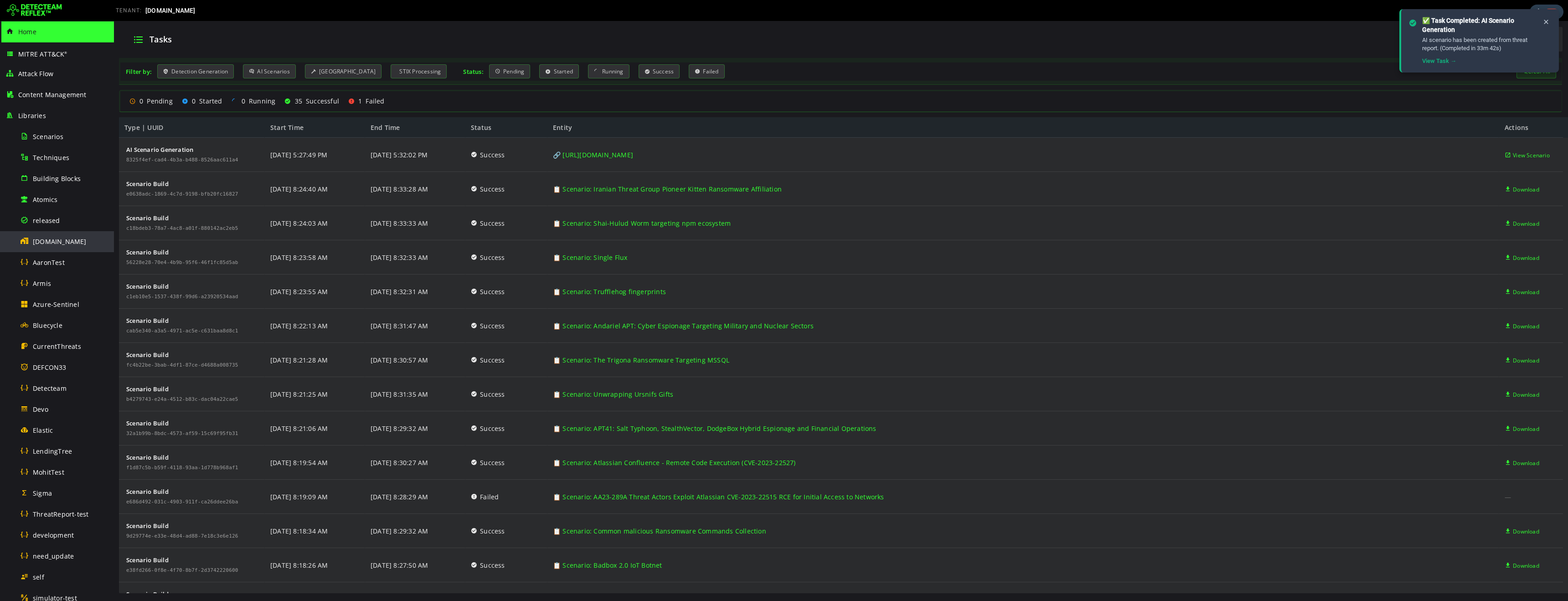
click at [44, 242] on span "[DOMAIN_NAME]" at bounding box center [60, 241] width 54 height 9
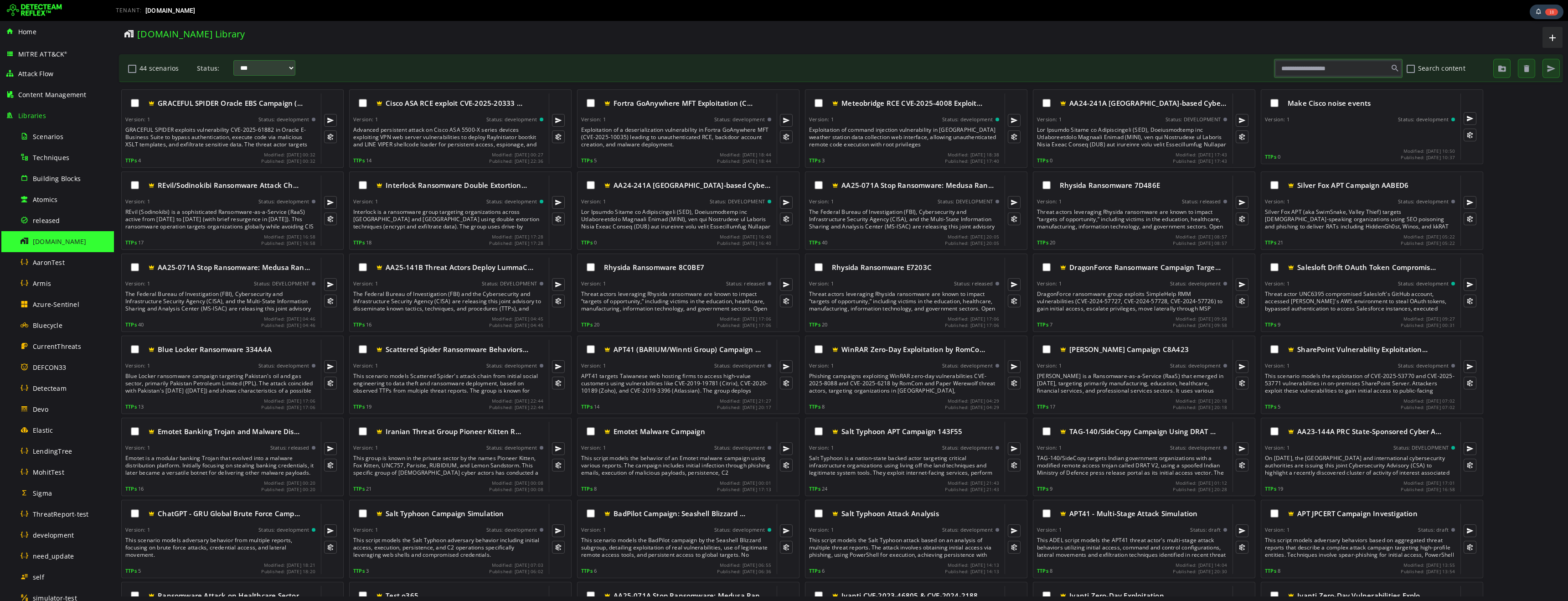
click at [388, 40] on div "[DOMAIN_NAME] Library" at bounding box center [474, 34] width 700 height 12
